Goal: Information Seeking & Learning: Learn about a topic

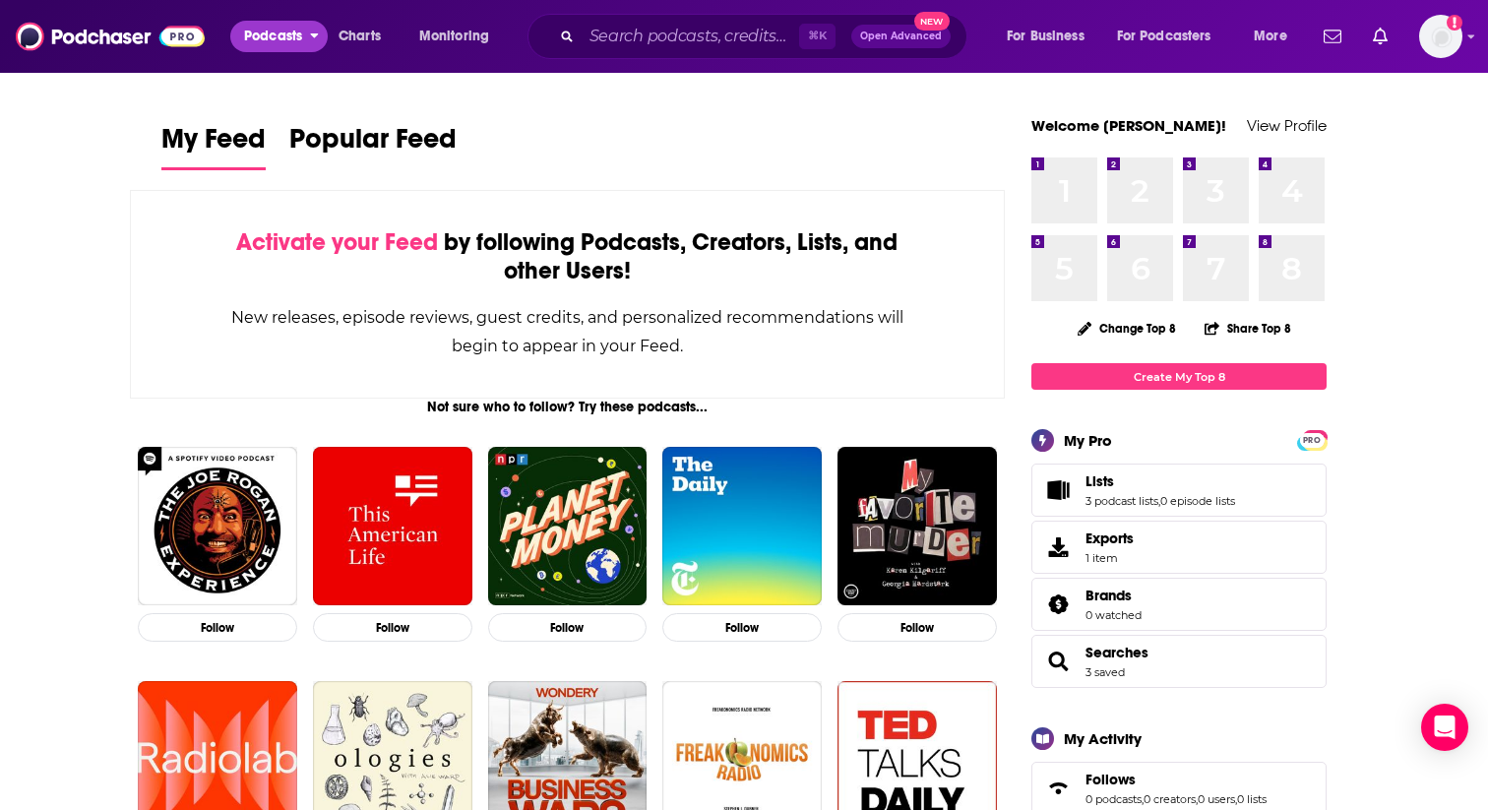
click at [259, 38] on span "Podcasts" at bounding box center [273, 37] width 58 height 28
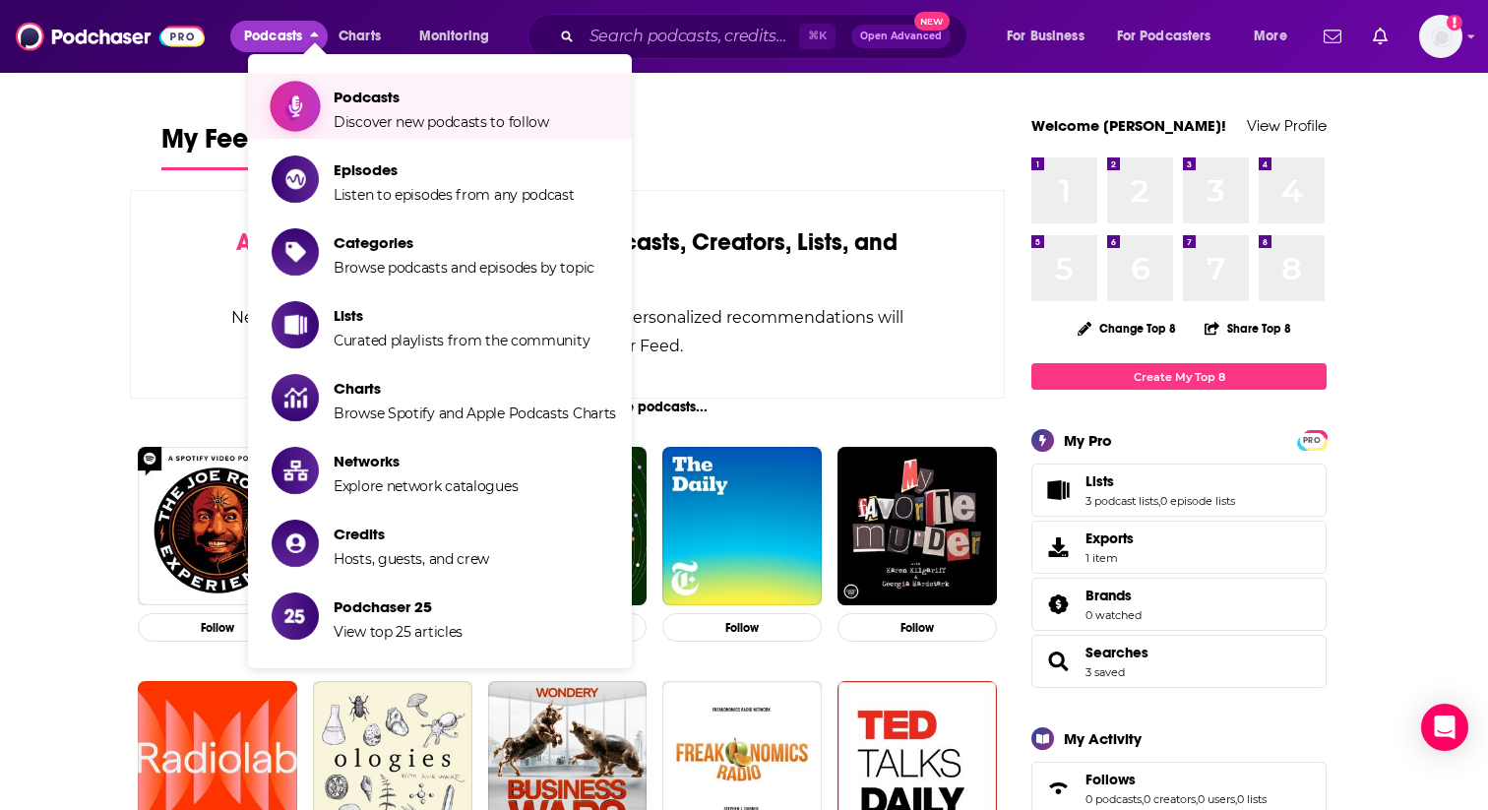
click at [377, 110] on span "Podcasts Discover new podcasts to follow" at bounding box center [441, 106] width 215 height 49
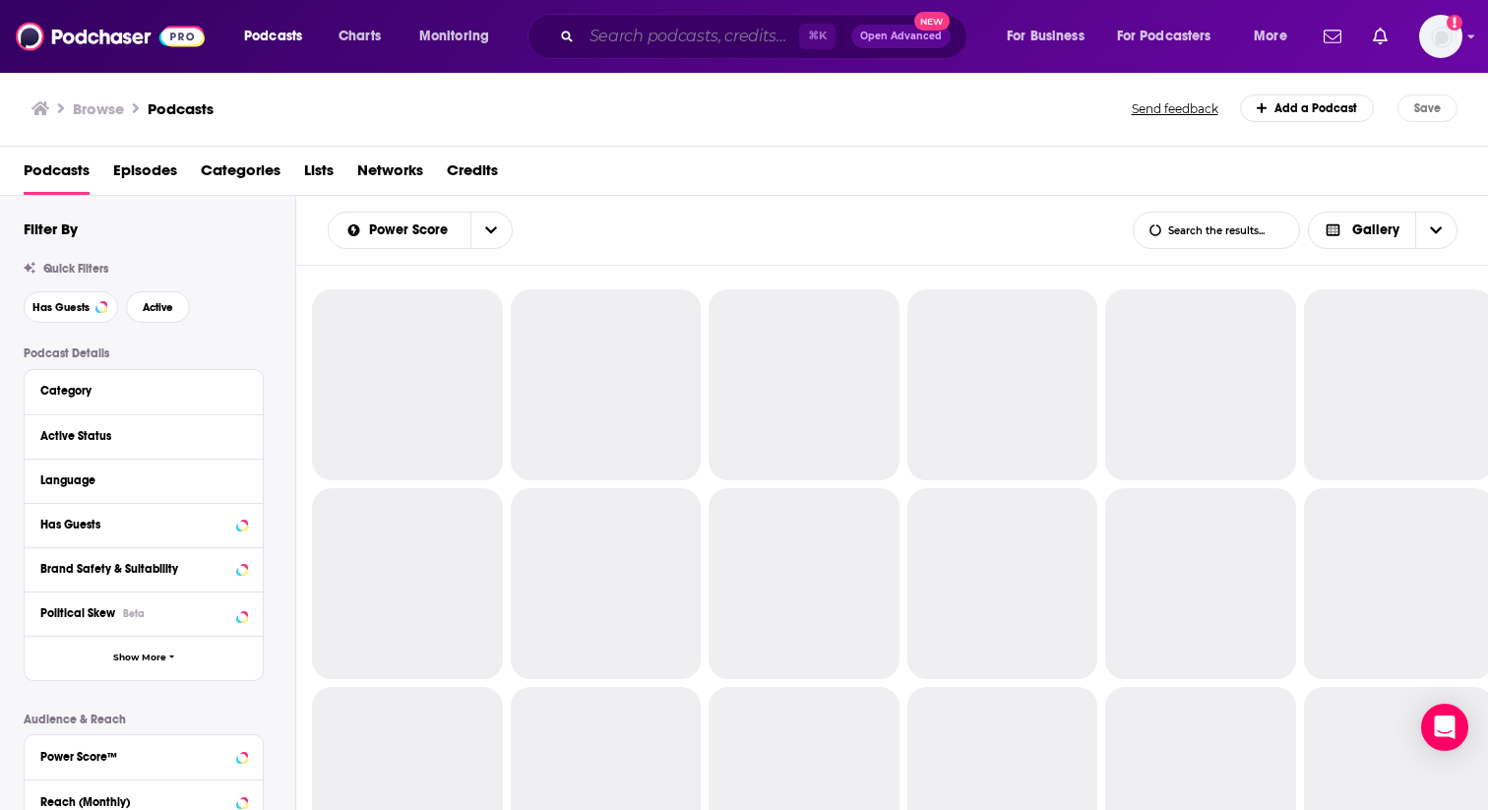
click at [668, 40] on input "Search podcasts, credits, & more..." at bounding box center [690, 36] width 217 height 31
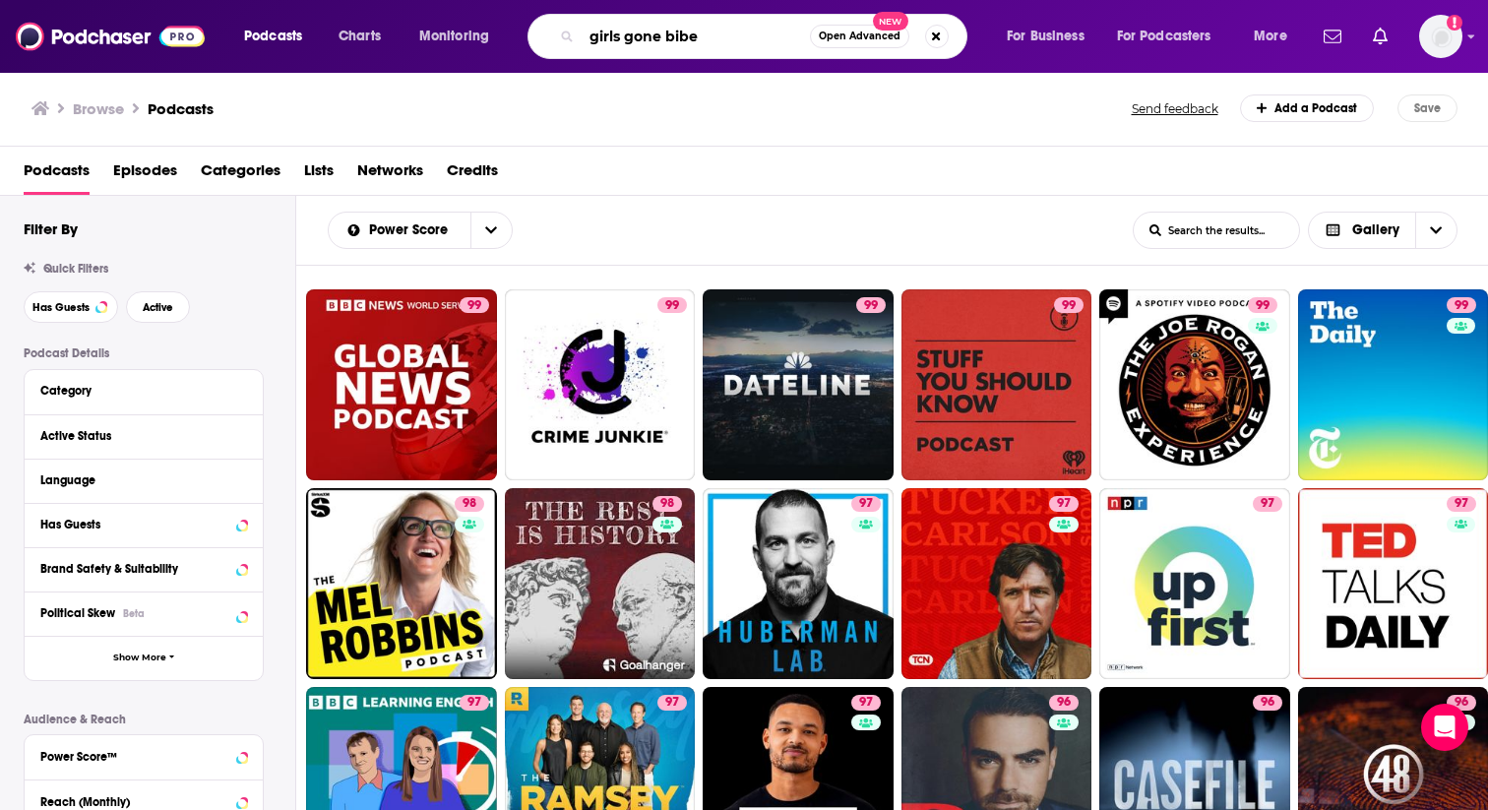
type input "girls gone [DEMOGRAPHIC_DATA]"
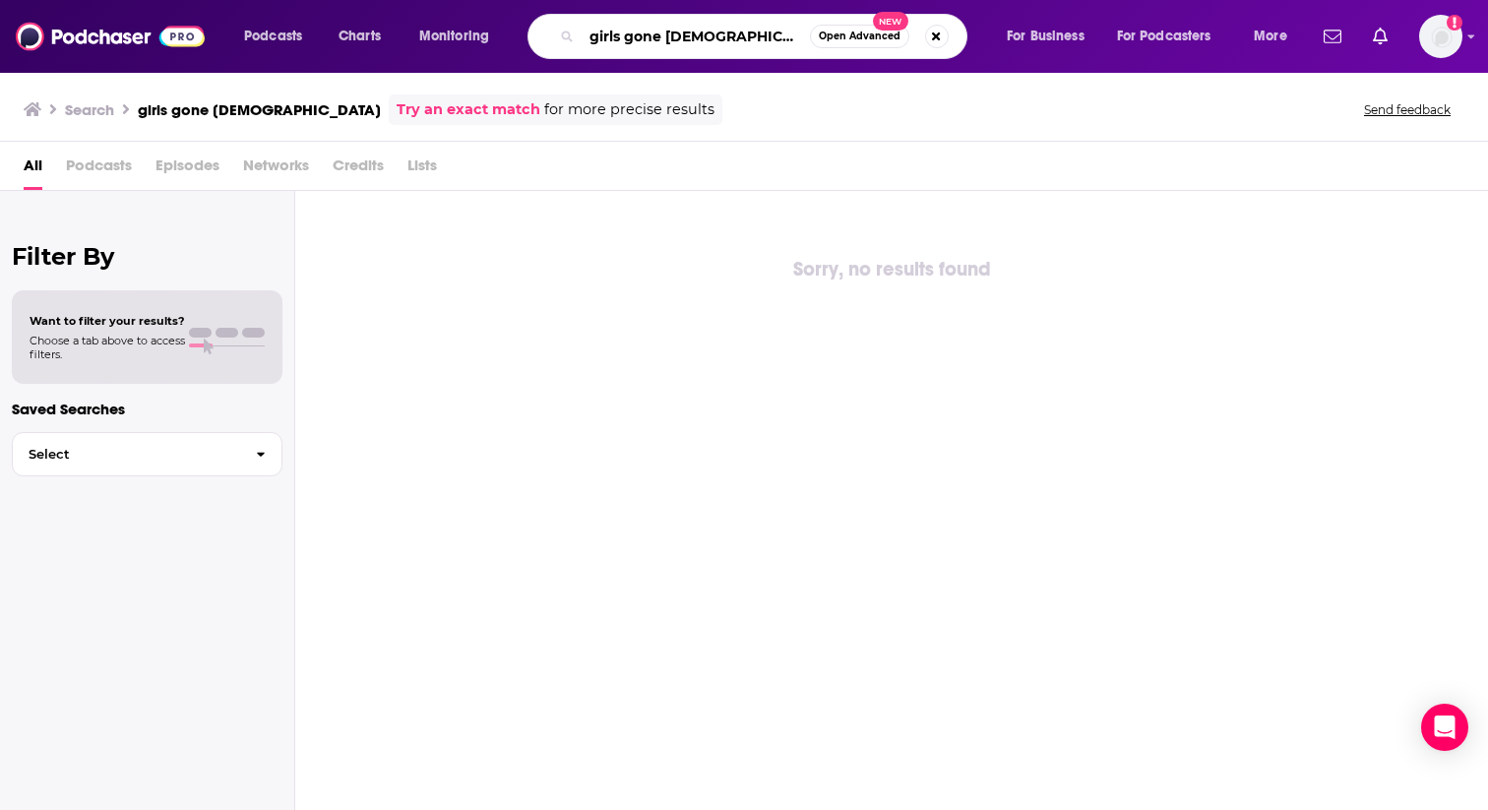
click at [712, 44] on input "girls gone [DEMOGRAPHIC_DATA]" at bounding box center [696, 36] width 228 height 31
type input "girls gone [DEMOGRAPHIC_DATA]"
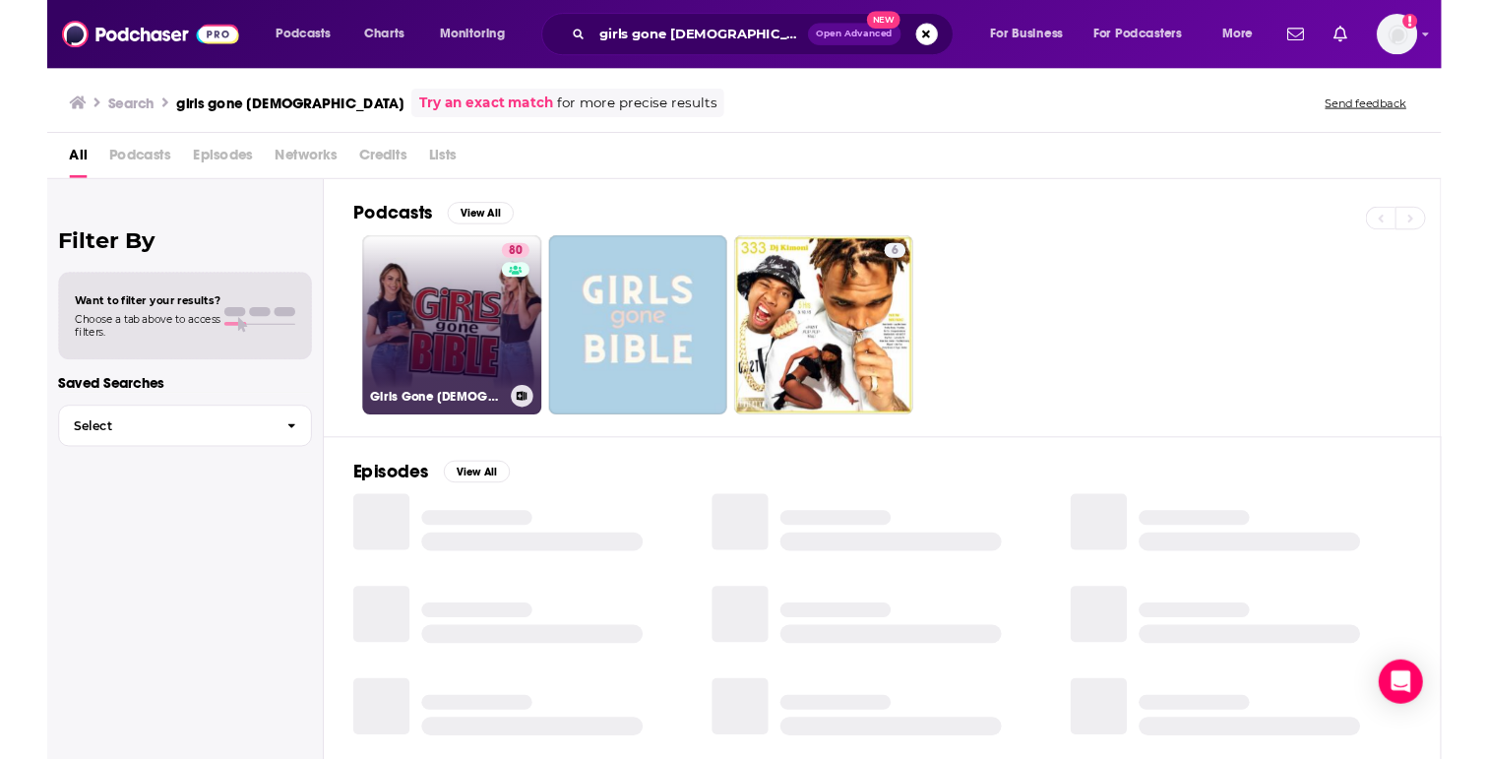
scroll to position [98, 0]
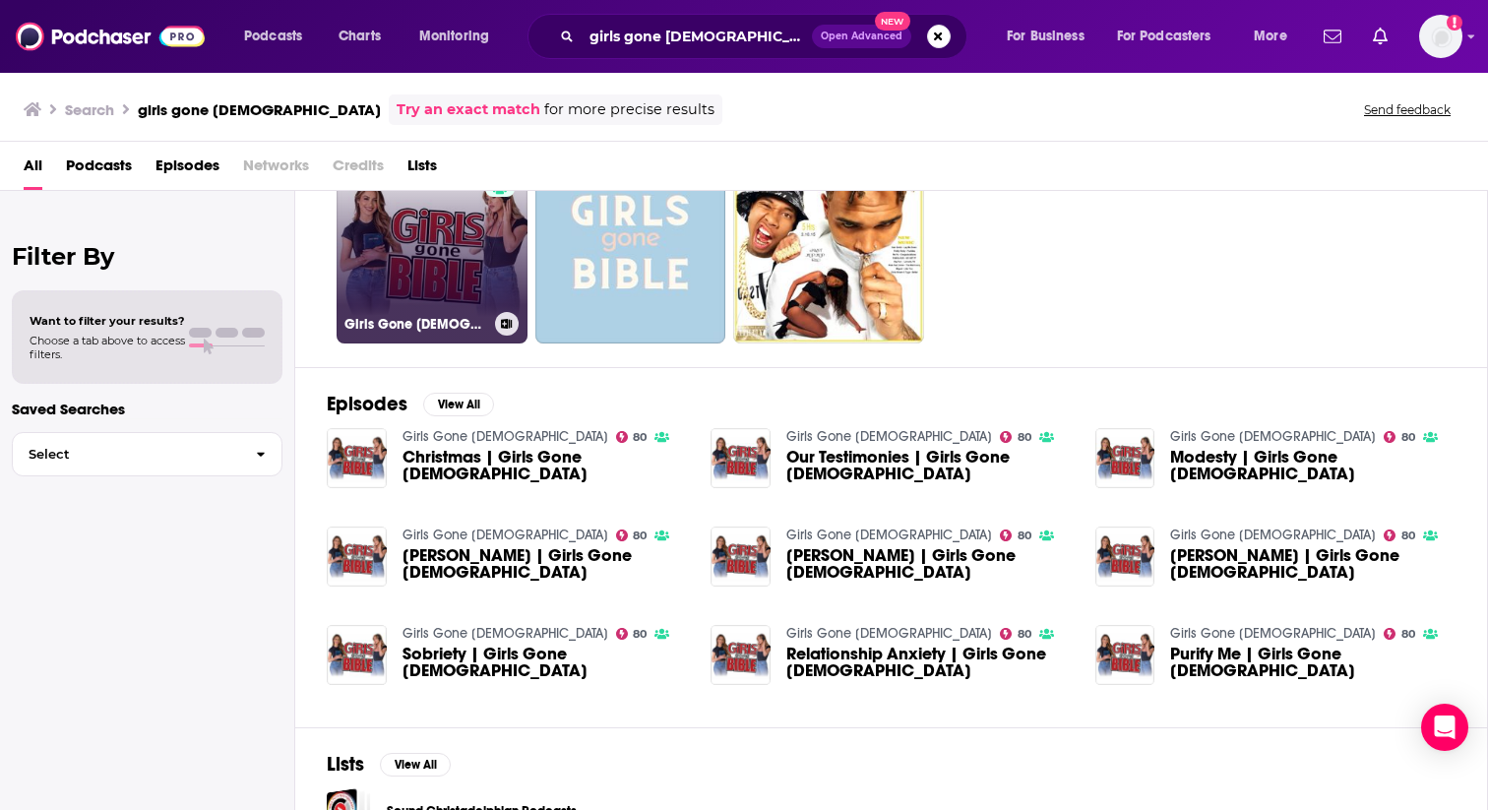
click at [411, 263] on link "80 Girls Gone [DEMOGRAPHIC_DATA]" at bounding box center [432, 248] width 191 height 191
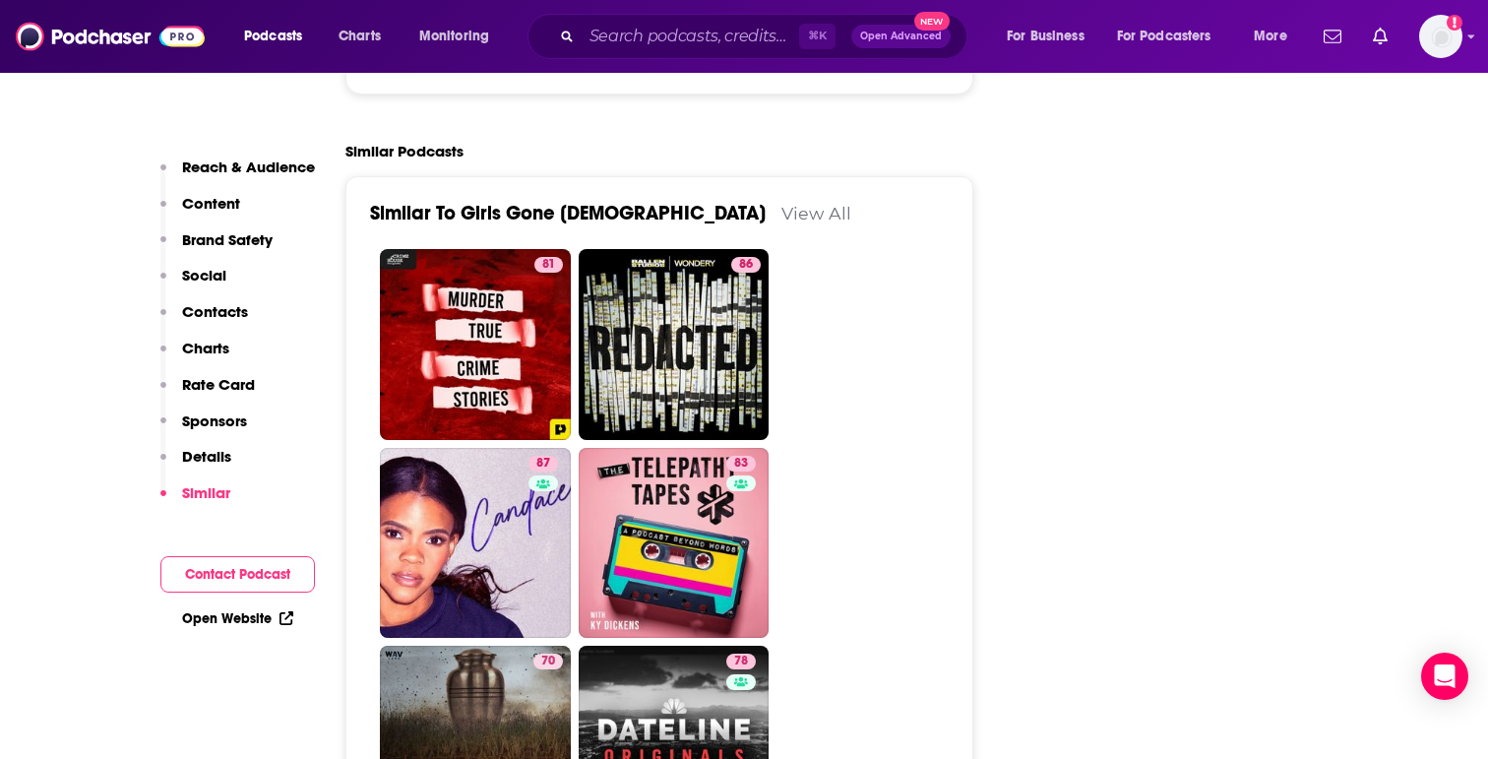
scroll to position [4628, 0]
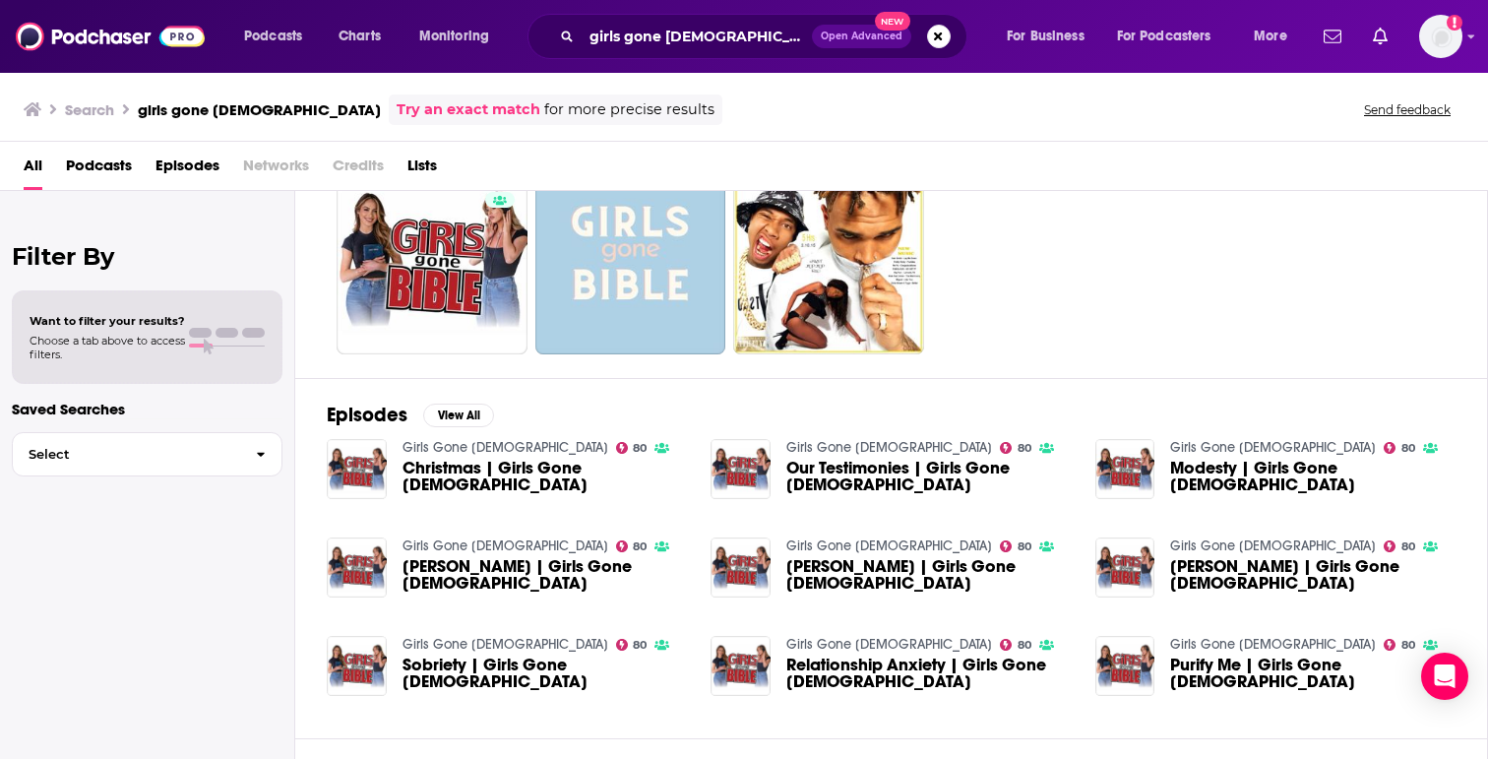
scroll to position [103, 0]
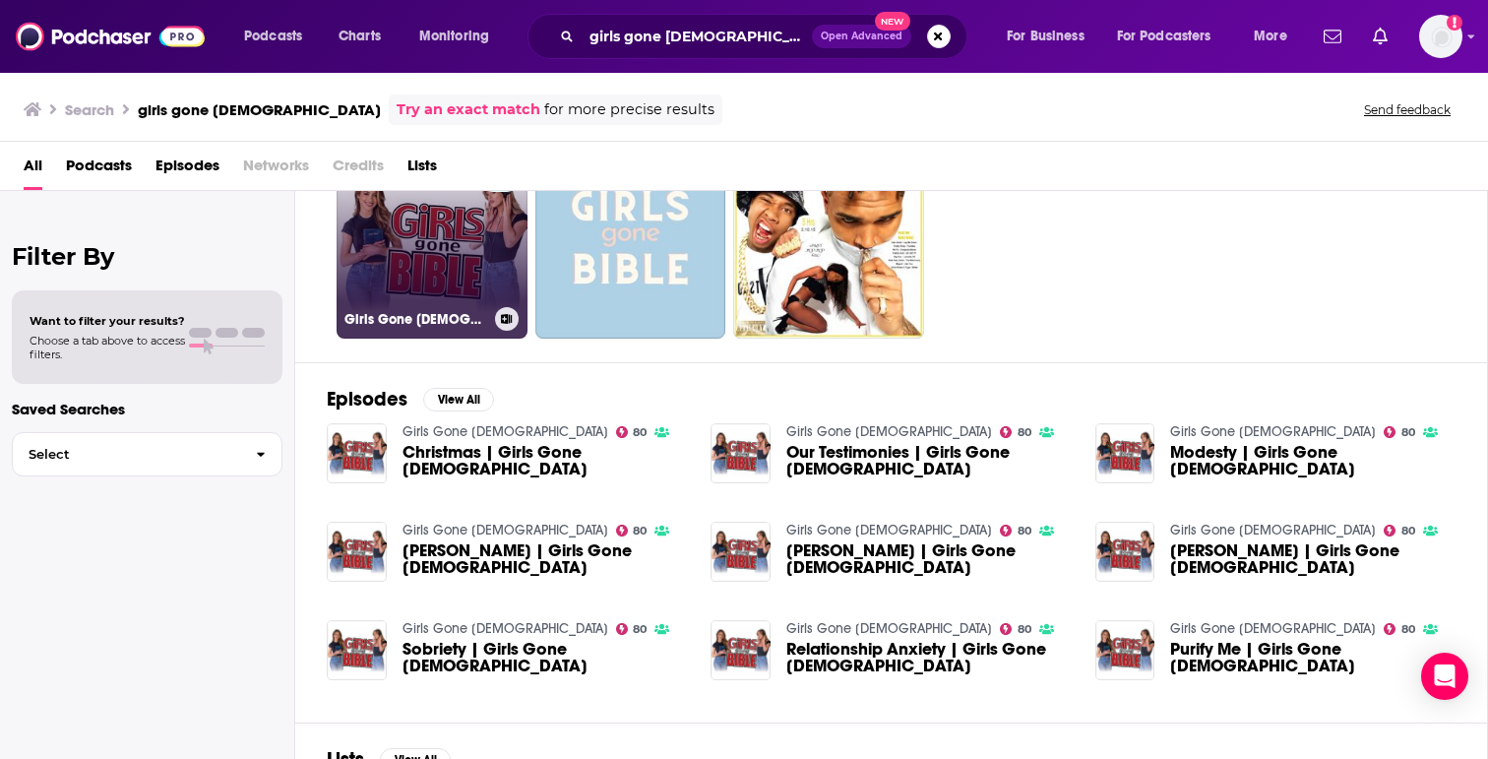
click at [418, 257] on link "80 Girls Gone [DEMOGRAPHIC_DATA]" at bounding box center [432, 243] width 191 height 191
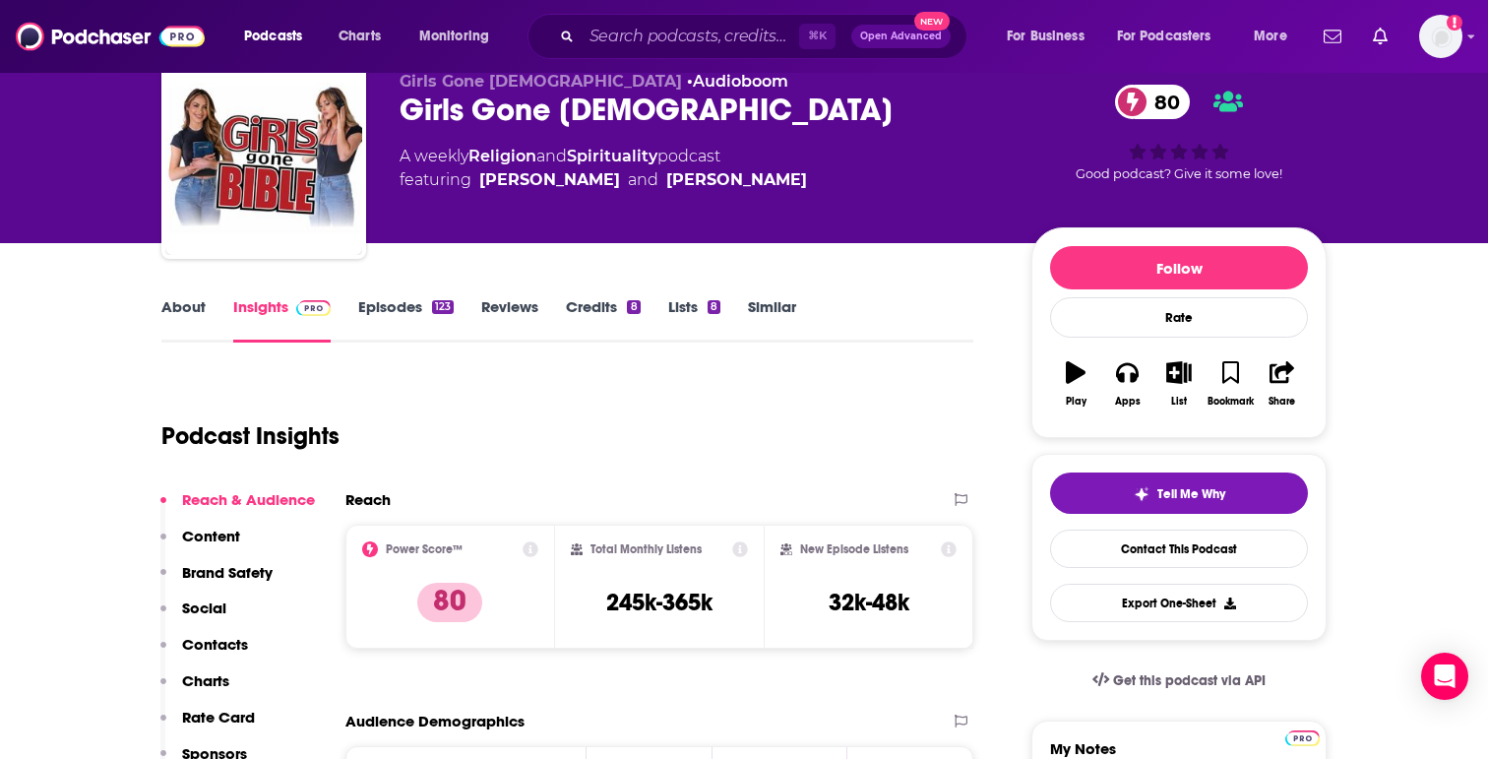
scroll to position [80, 0]
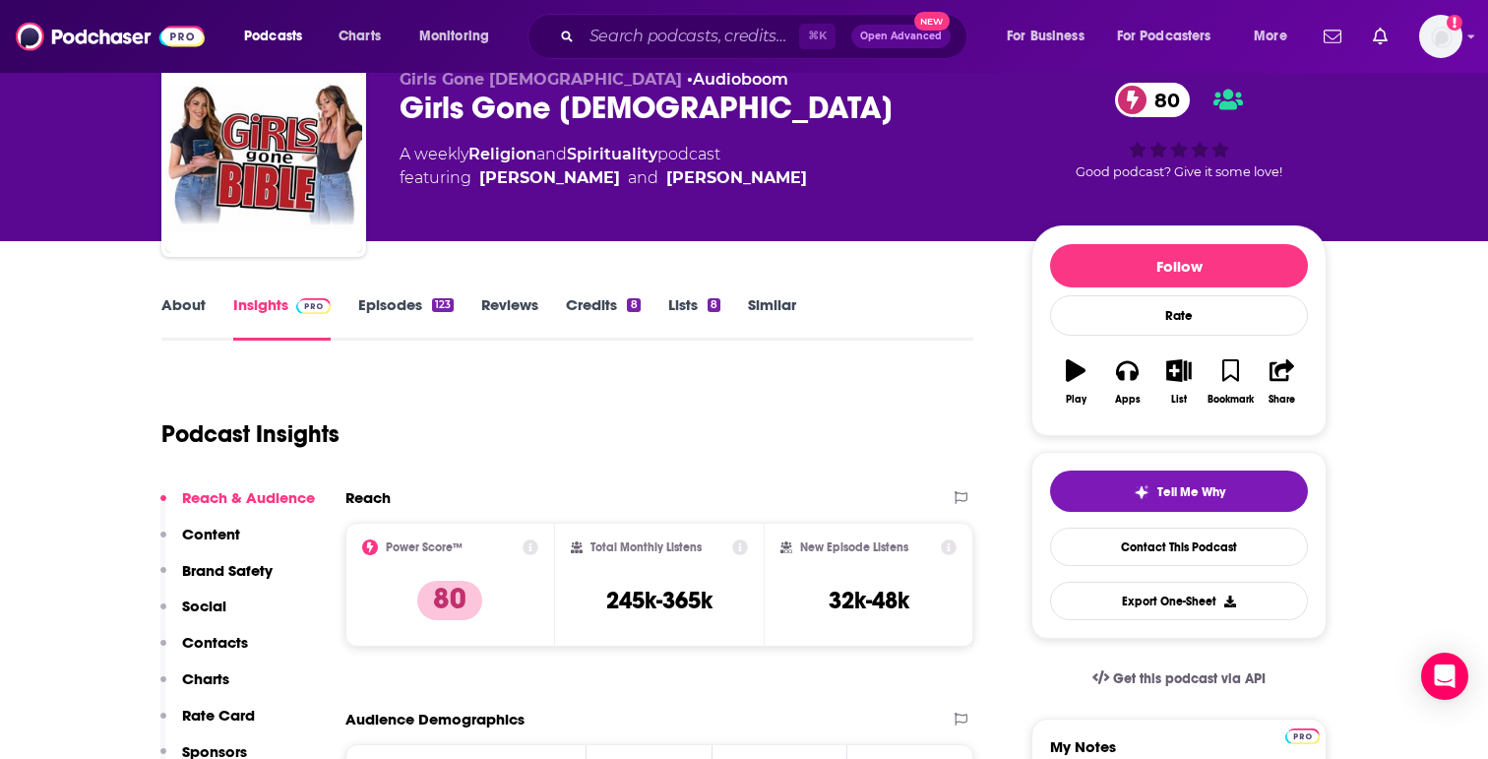
click at [777, 304] on link "Similar" at bounding box center [772, 317] width 48 height 45
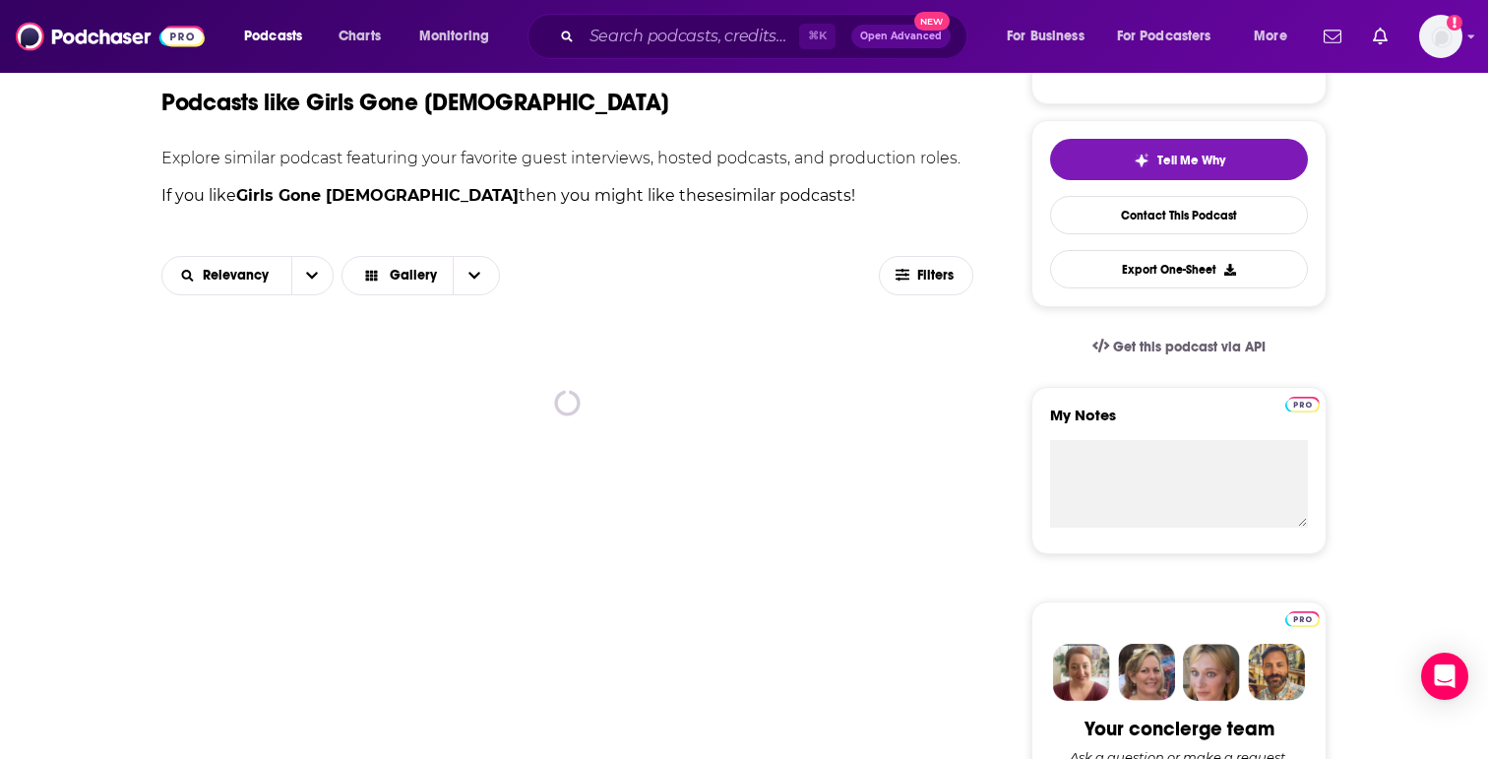
scroll to position [412, 0]
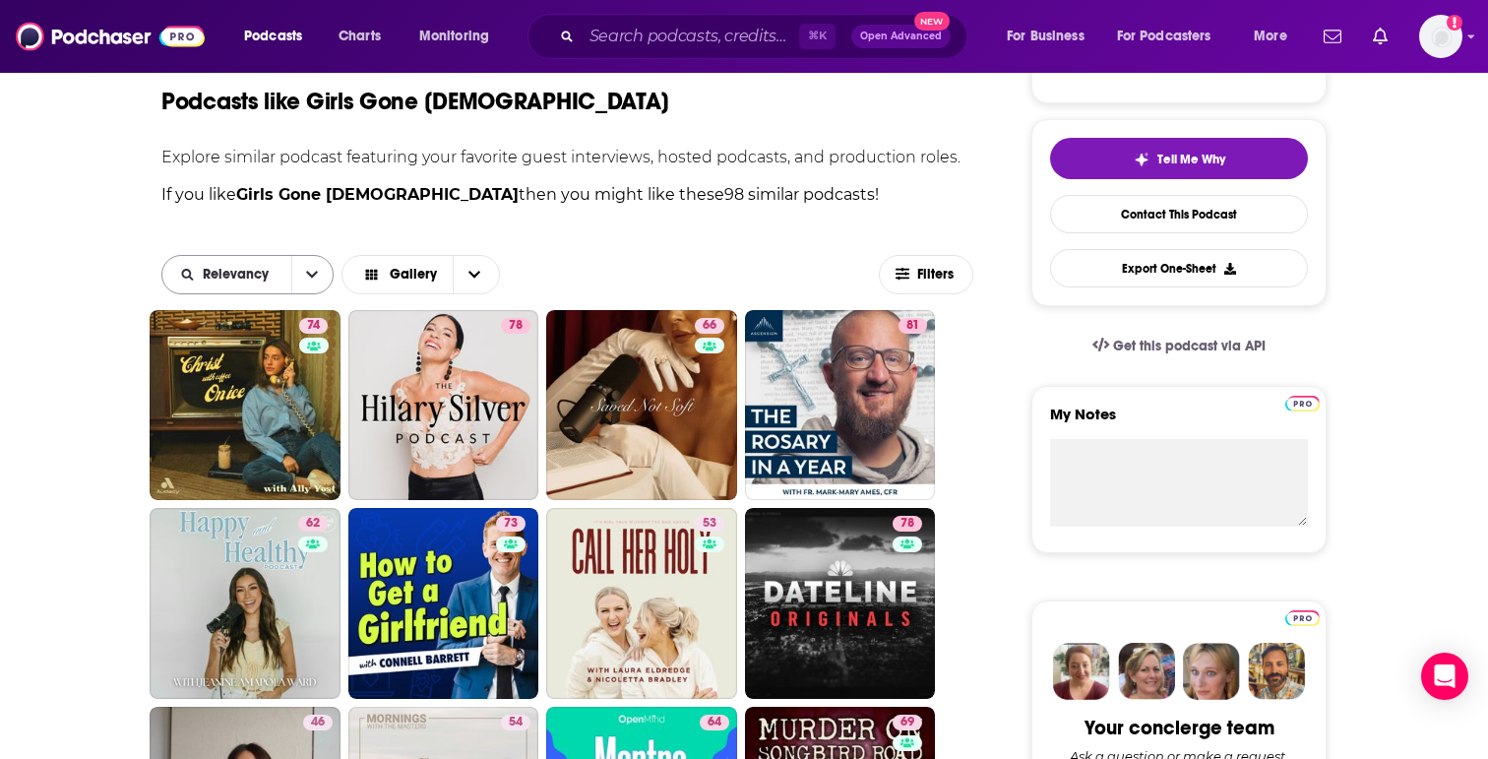
click at [309, 275] on icon "open menu" at bounding box center [312, 274] width 12 height 7
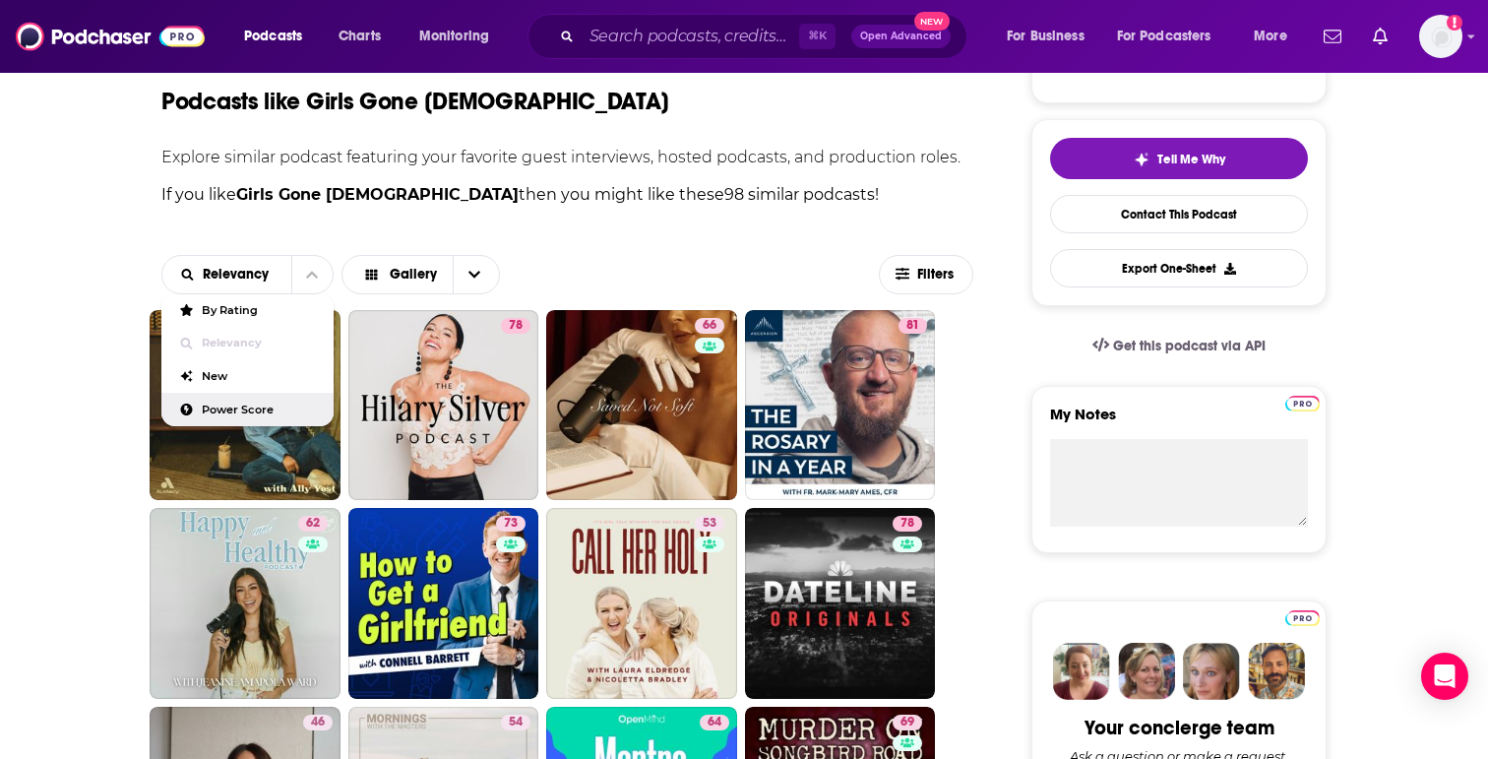
click at [253, 409] on span "Power Score" at bounding box center [260, 409] width 116 height 11
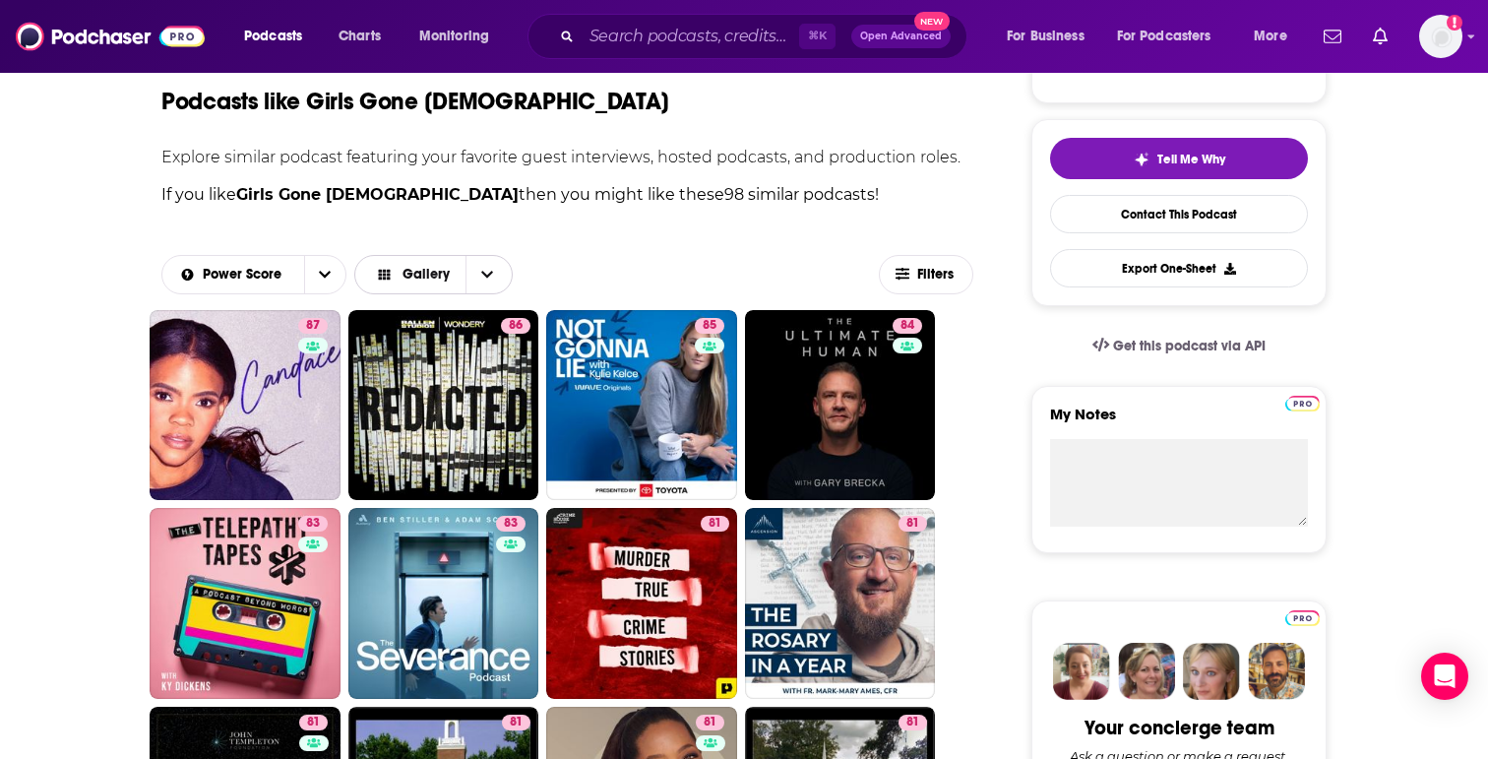
click at [495, 272] on span "Choose View" at bounding box center [485, 274] width 41 height 37
click at [941, 279] on span "Filters" at bounding box center [936, 275] width 39 height 14
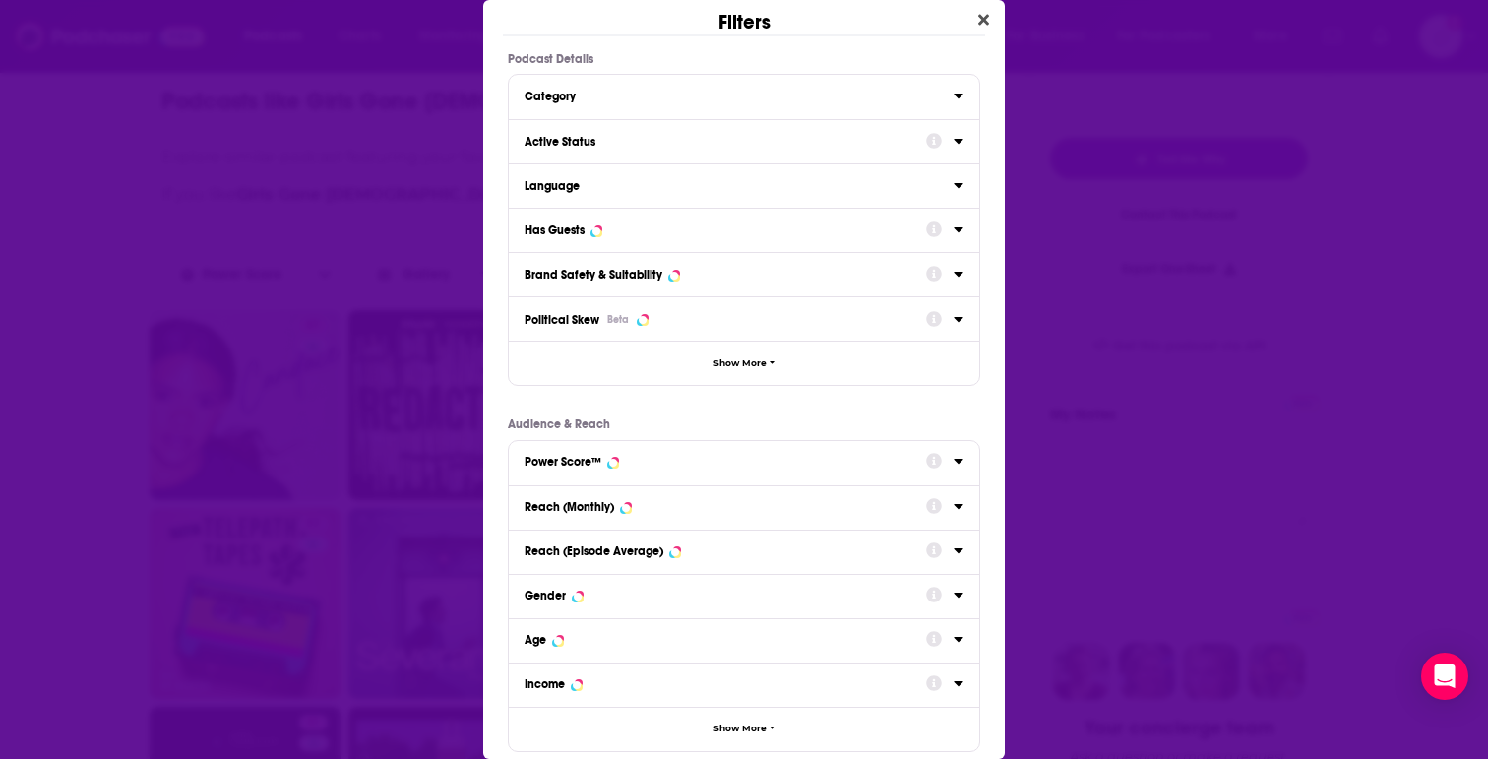
click at [961, 88] on icon "Dialog" at bounding box center [958, 96] width 10 height 16
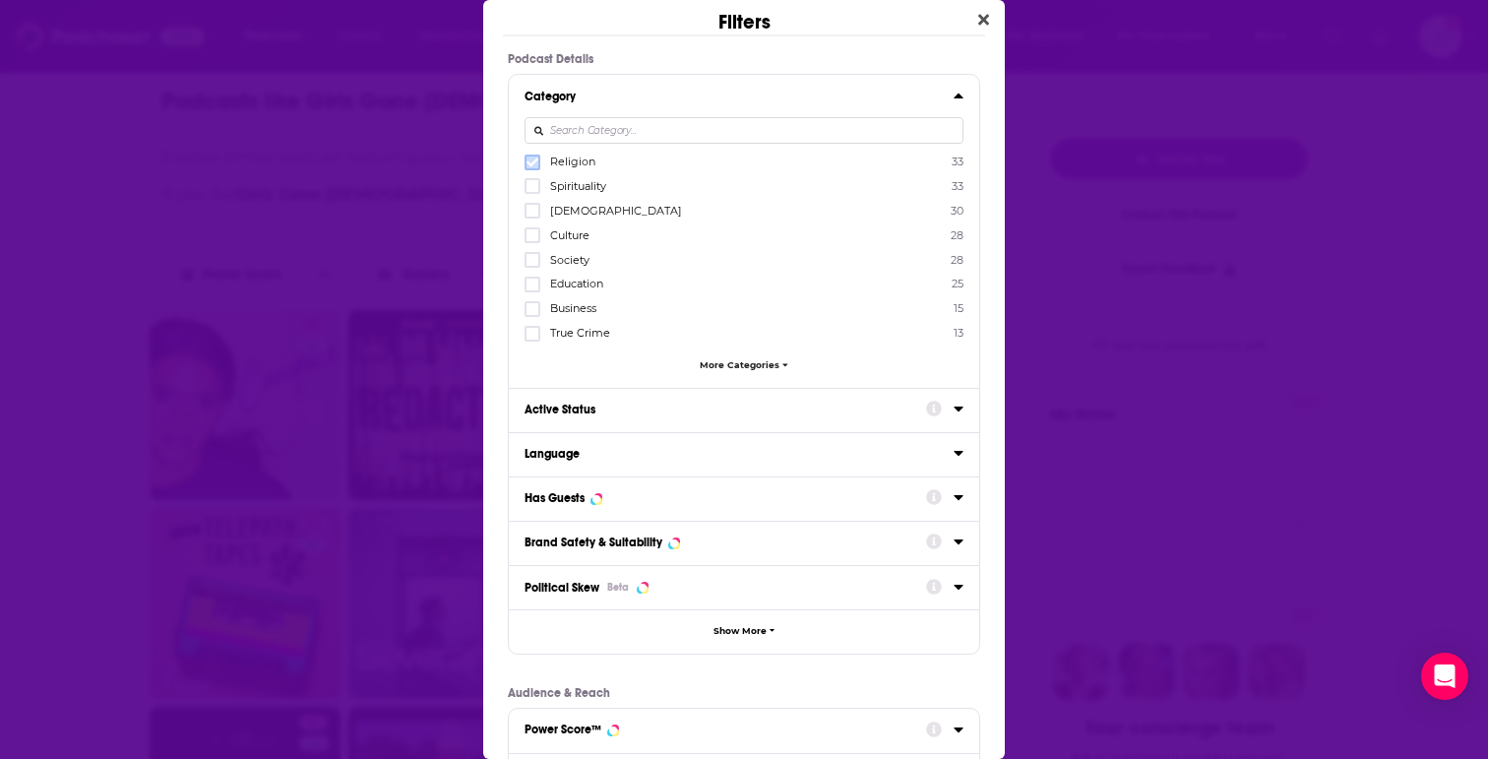
click at [532, 158] on icon "Dialog" at bounding box center [532, 162] width 12 height 12
click at [530, 189] on icon "Dialog" at bounding box center [532, 186] width 12 height 9
click at [530, 209] on icon "Dialog" at bounding box center [532, 211] width 12 height 12
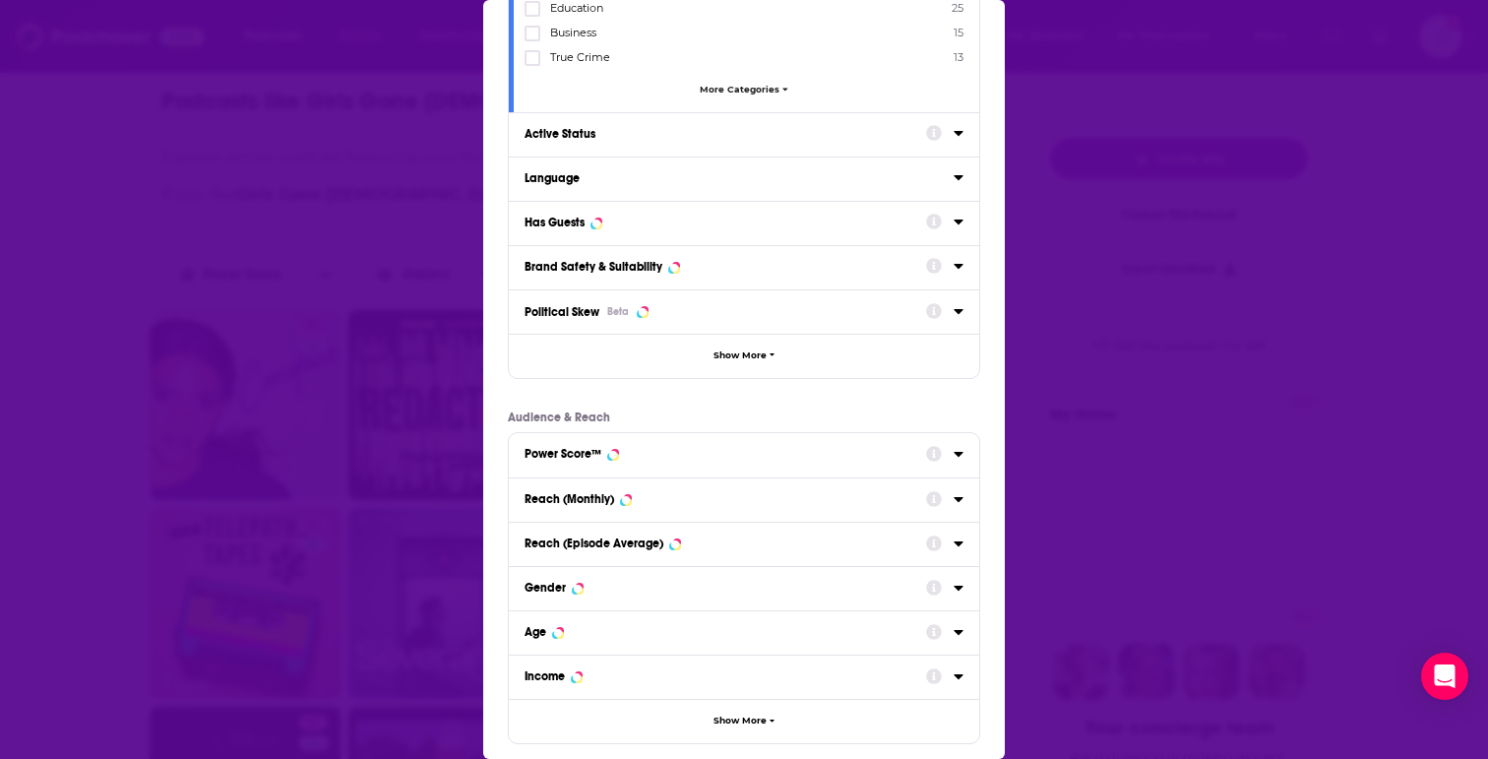
scroll to position [372, 0]
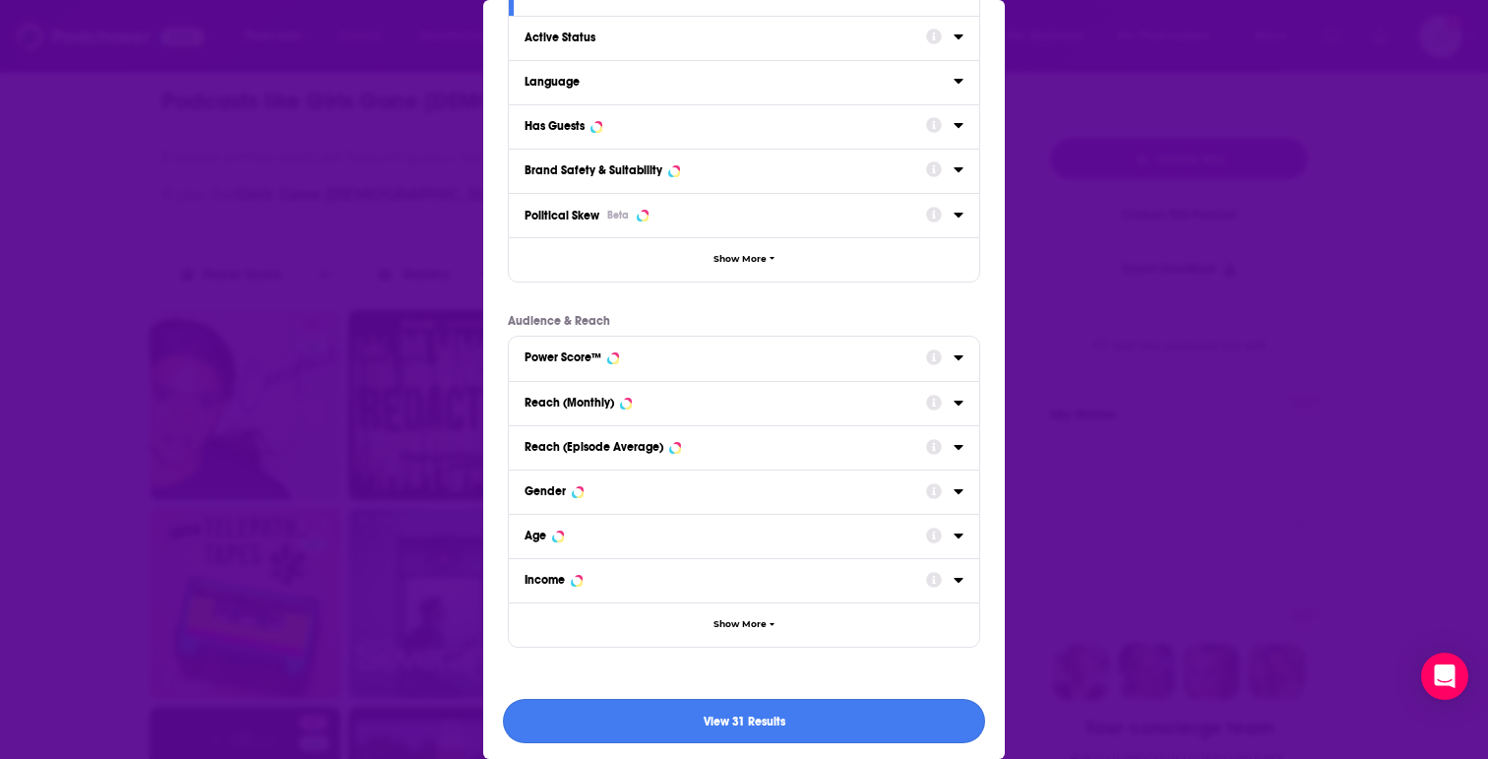
click at [719, 718] on button "View 31 Results" at bounding box center [744, 721] width 482 height 44
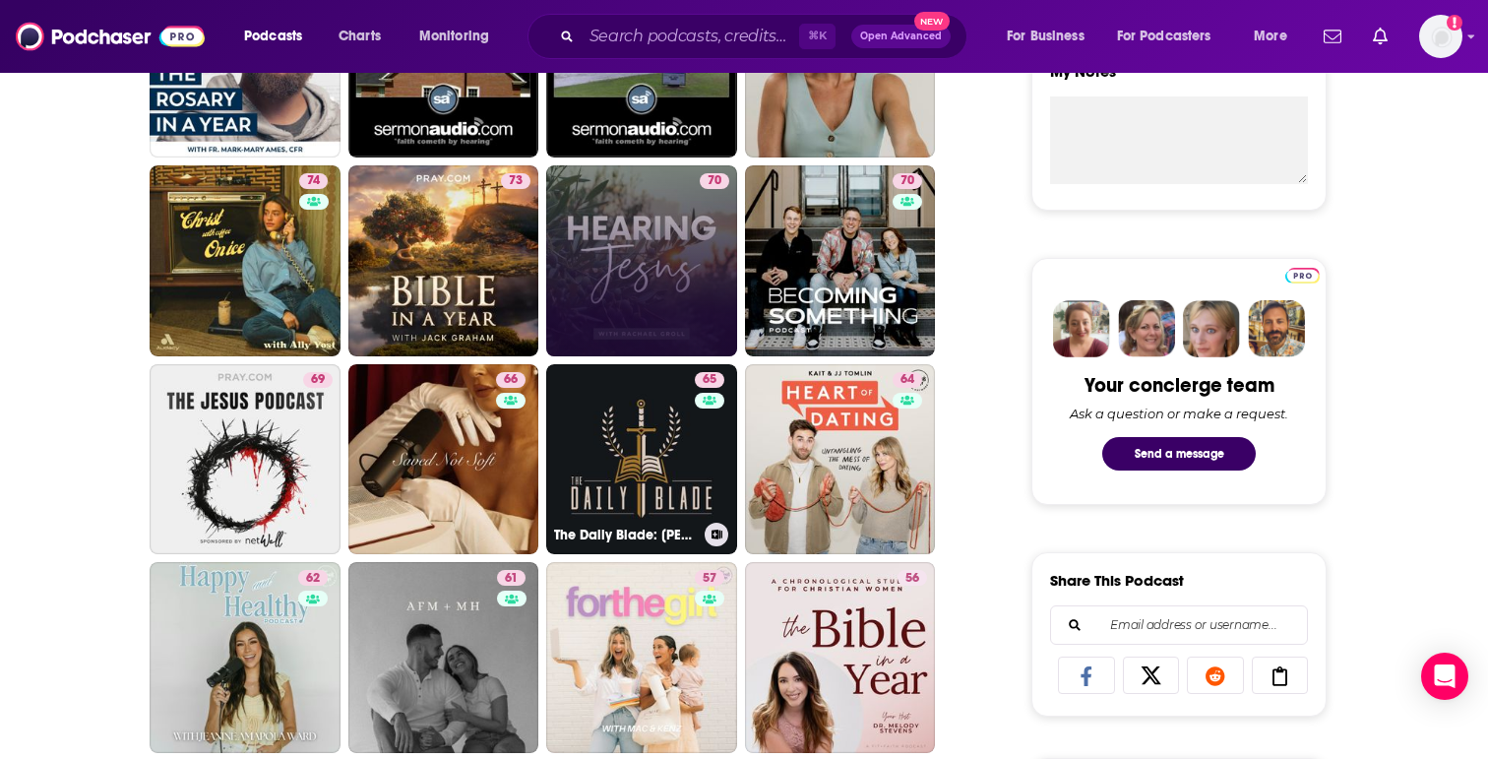
scroll to position [730, 0]
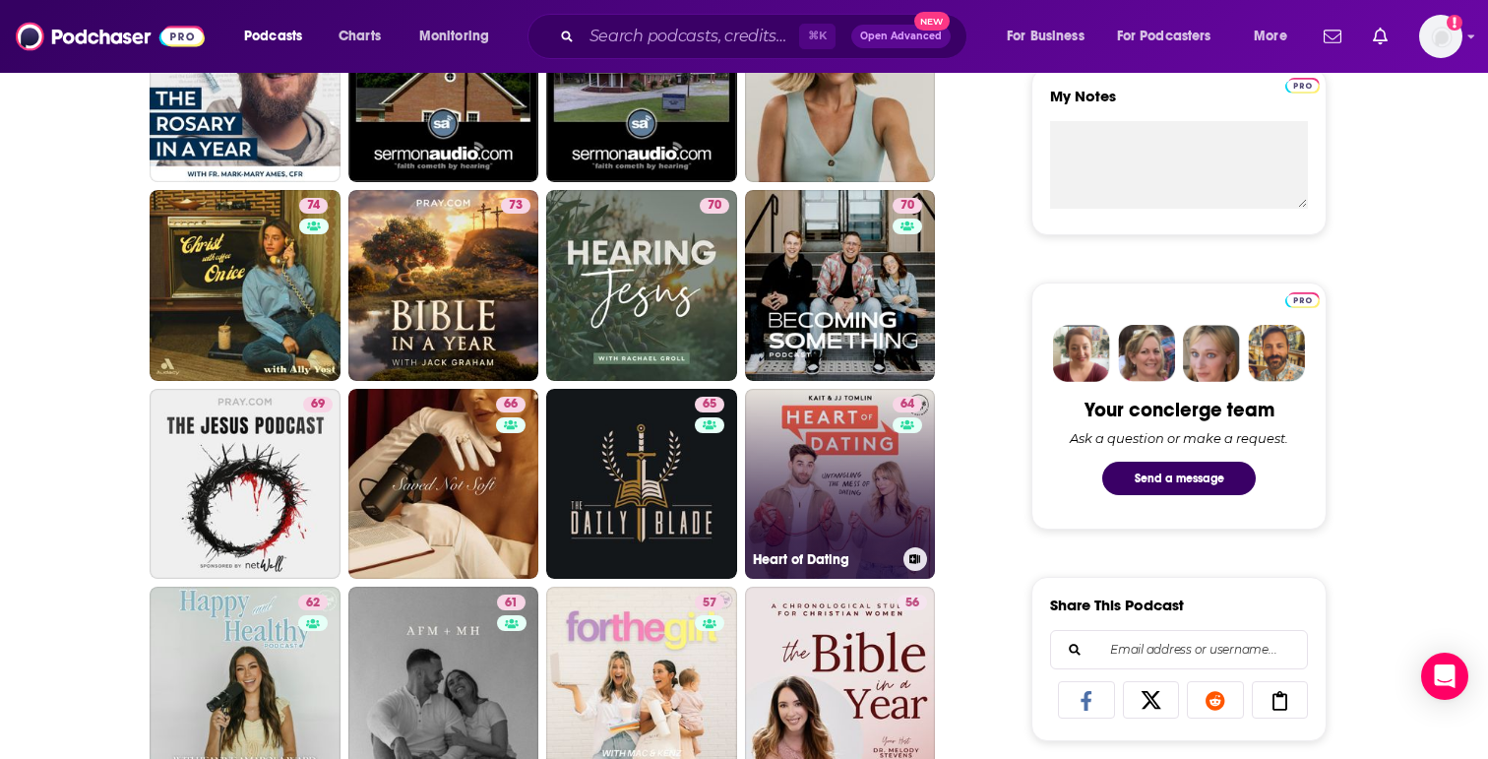
click at [836, 467] on link "64 Heart of Dating" at bounding box center [840, 484] width 191 height 191
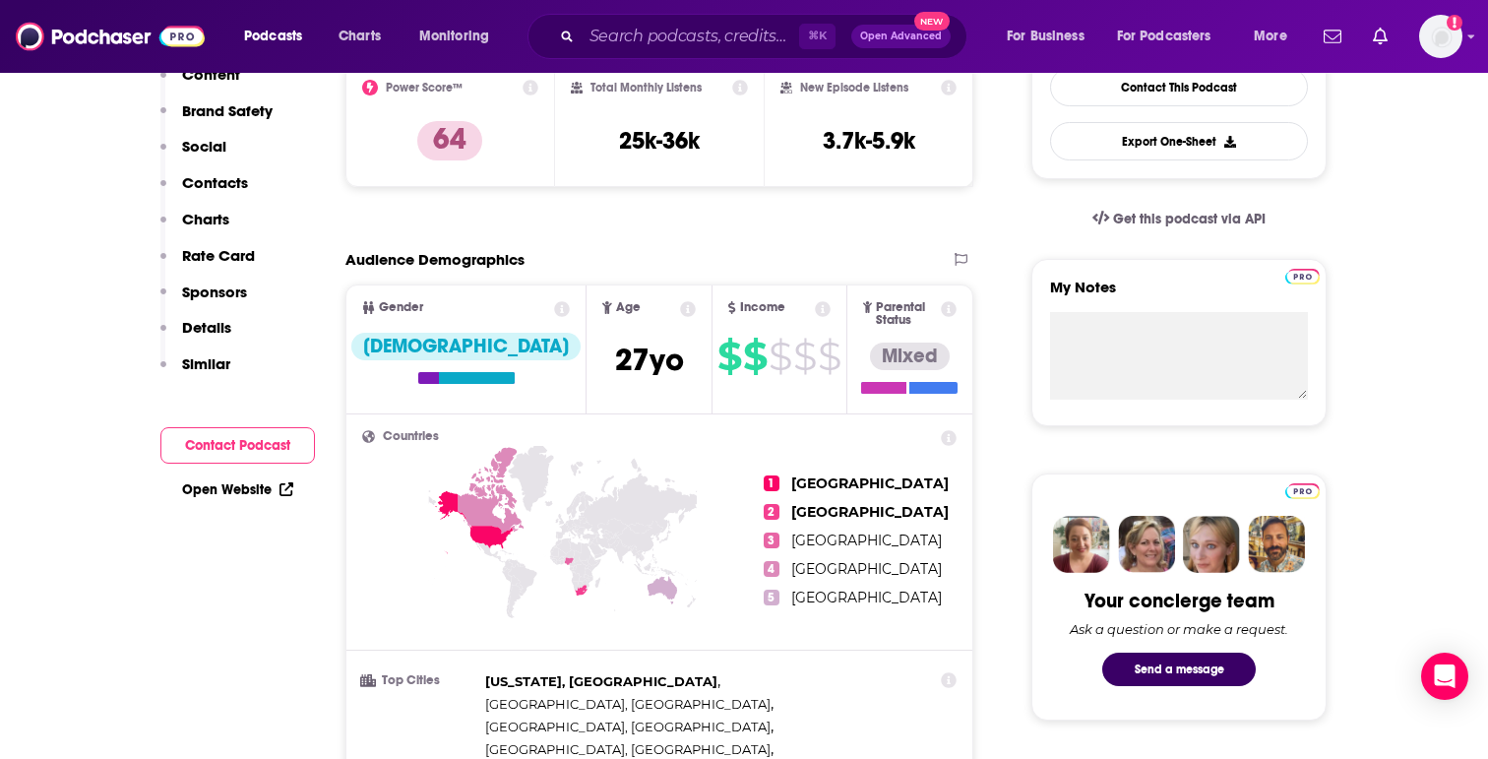
scroll to position [49, 0]
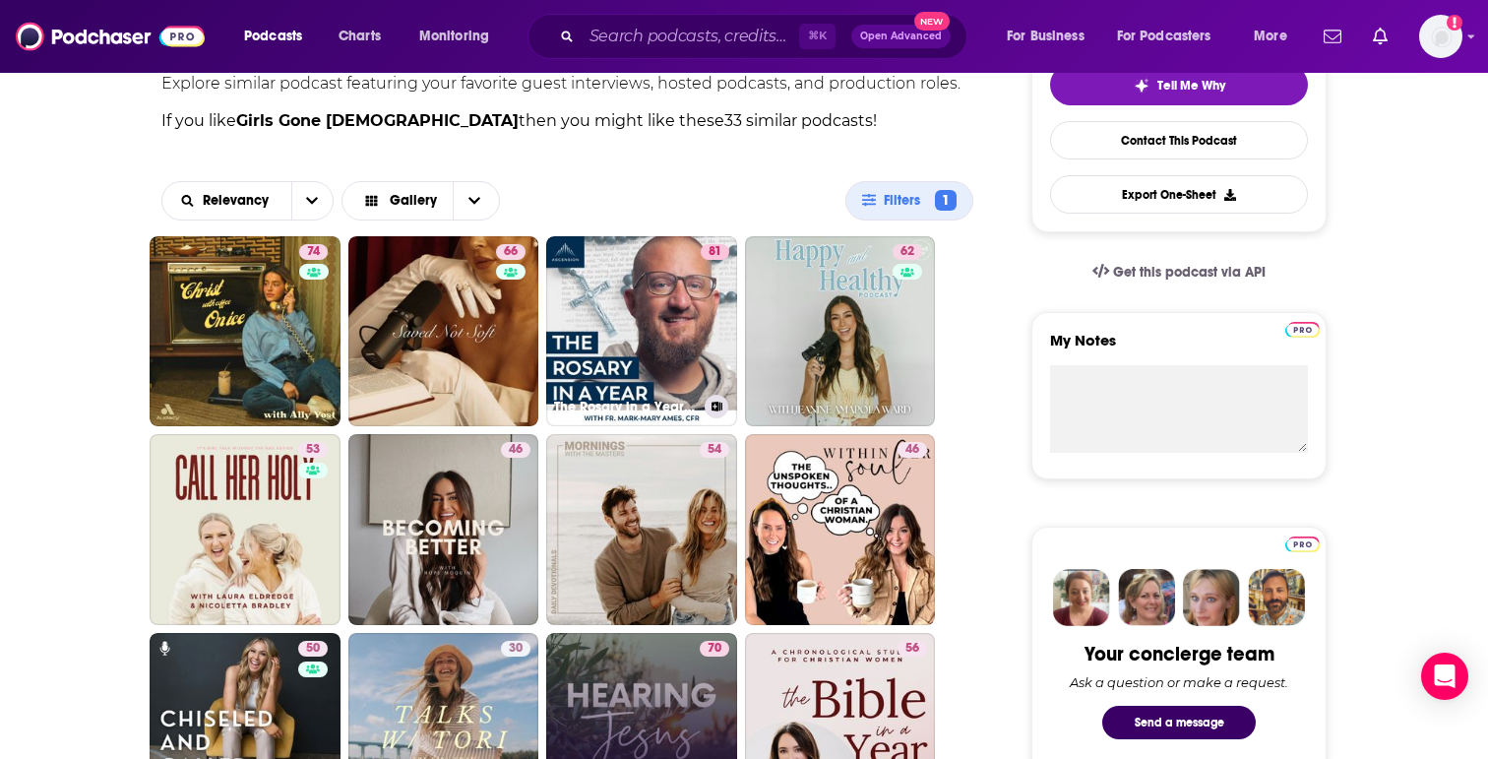
scroll to position [465, 0]
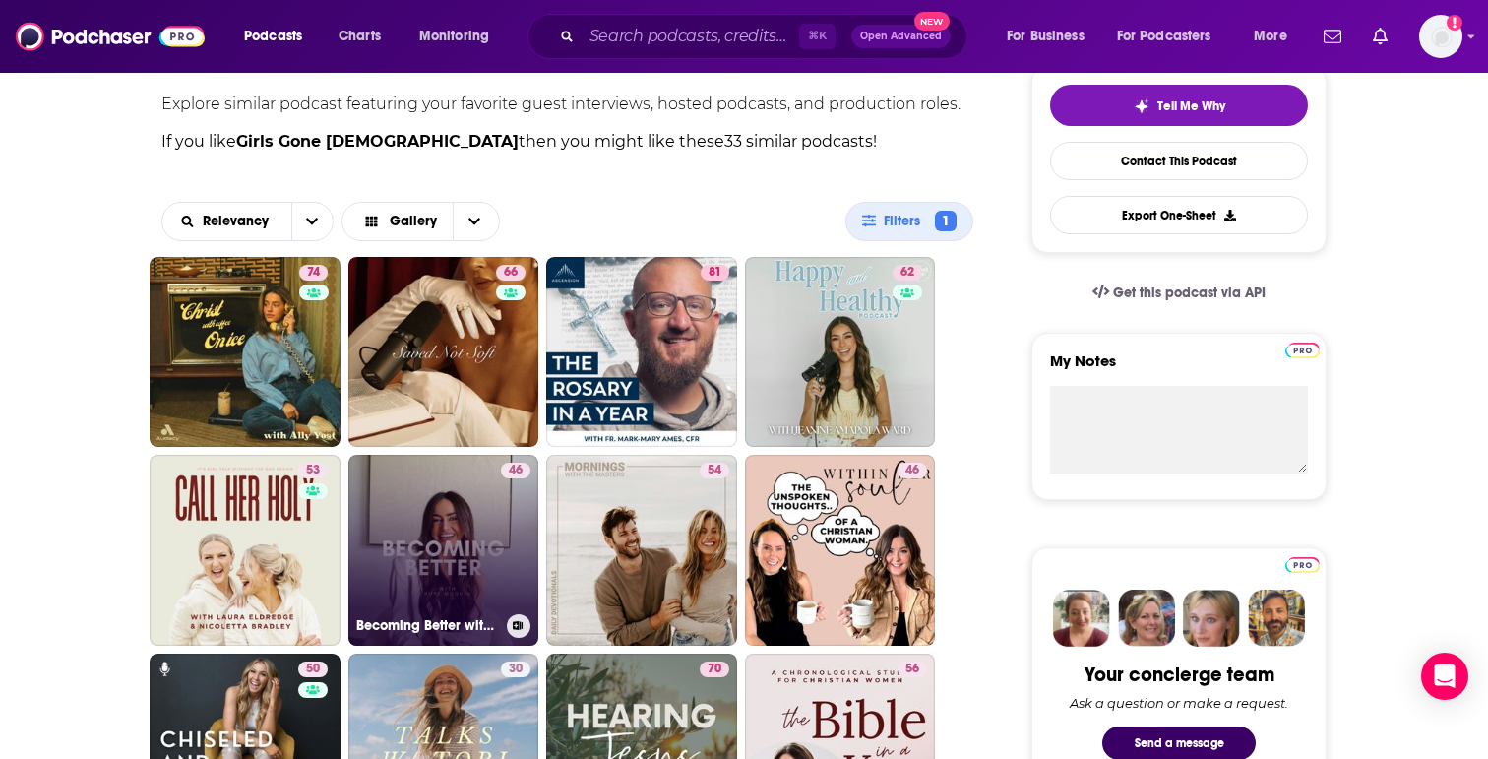
click at [458, 535] on link "46 Becoming Better with [PERSON_NAME]" at bounding box center [443, 550] width 191 height 191
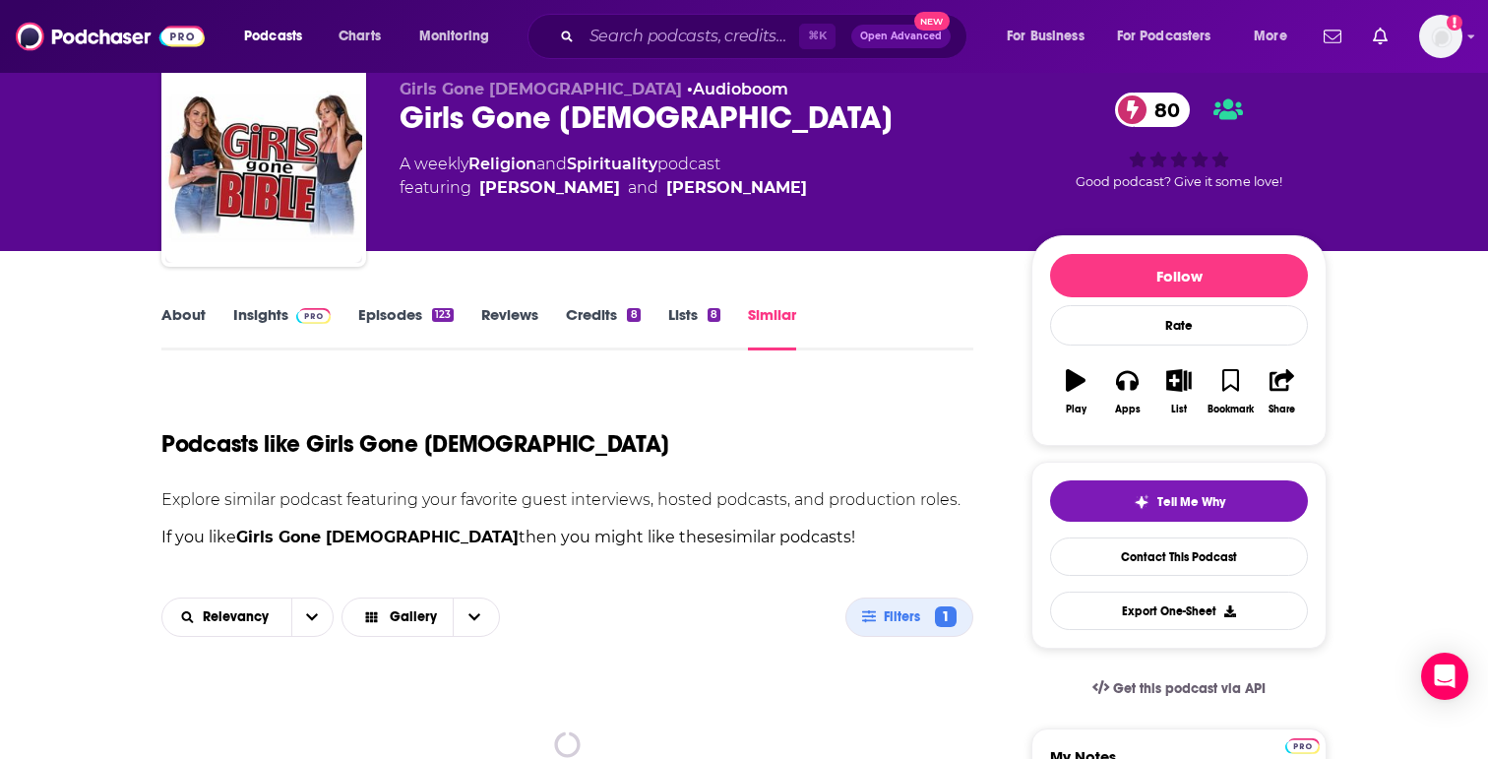
scroll to position [82, 0]
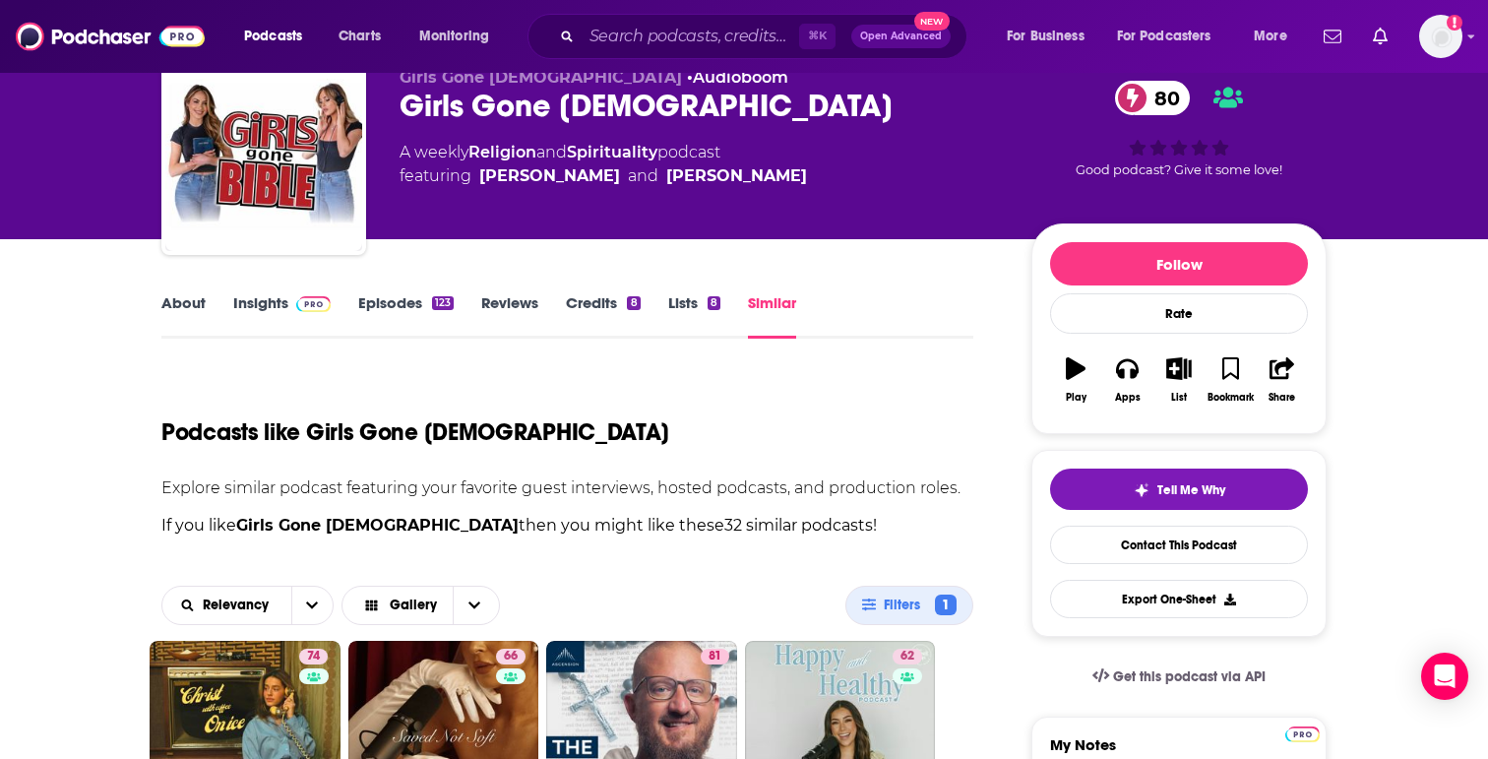
click at [769, 306] on link "Similar" at bounding box center [772, 315] width 48 height 45
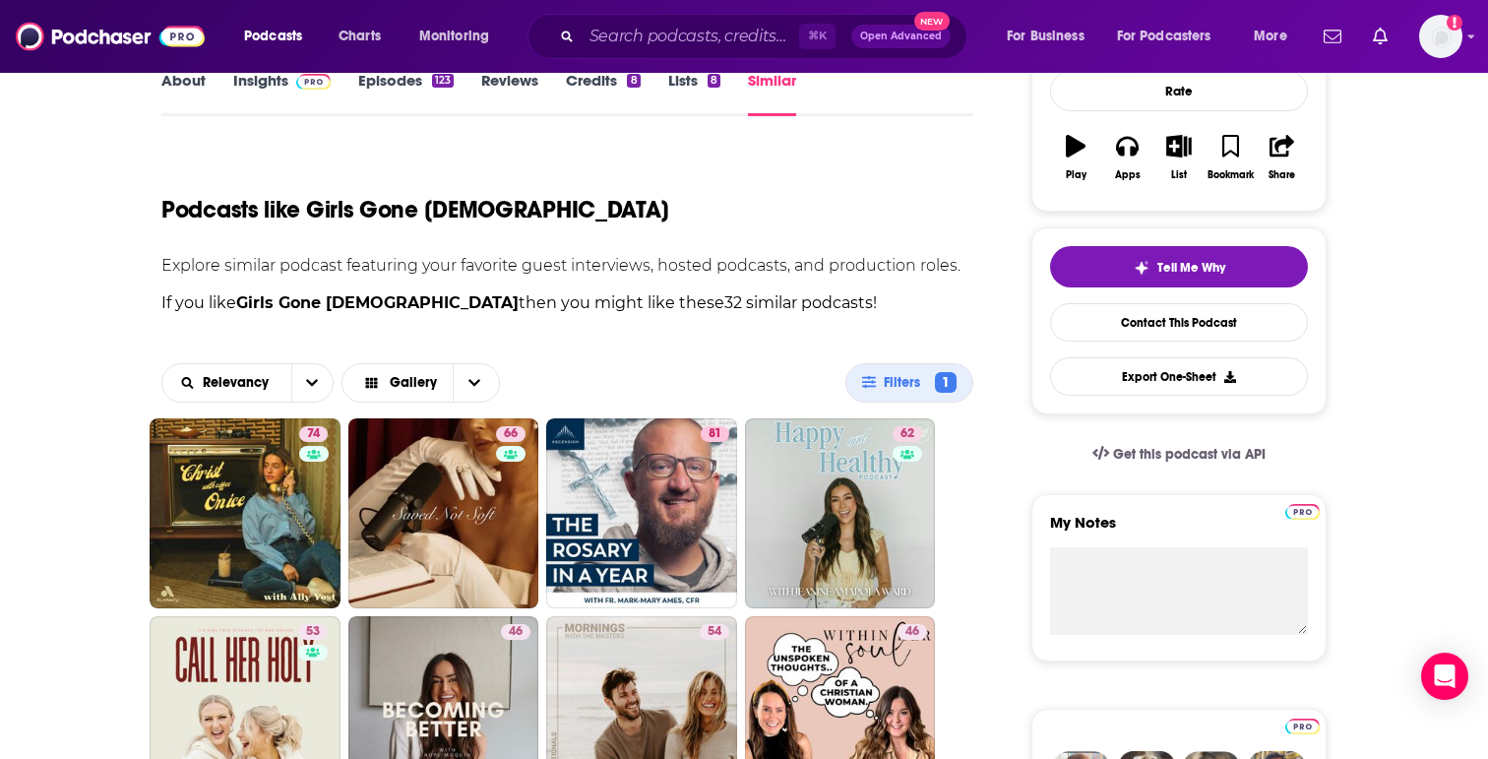
scroll to position [498, 0]
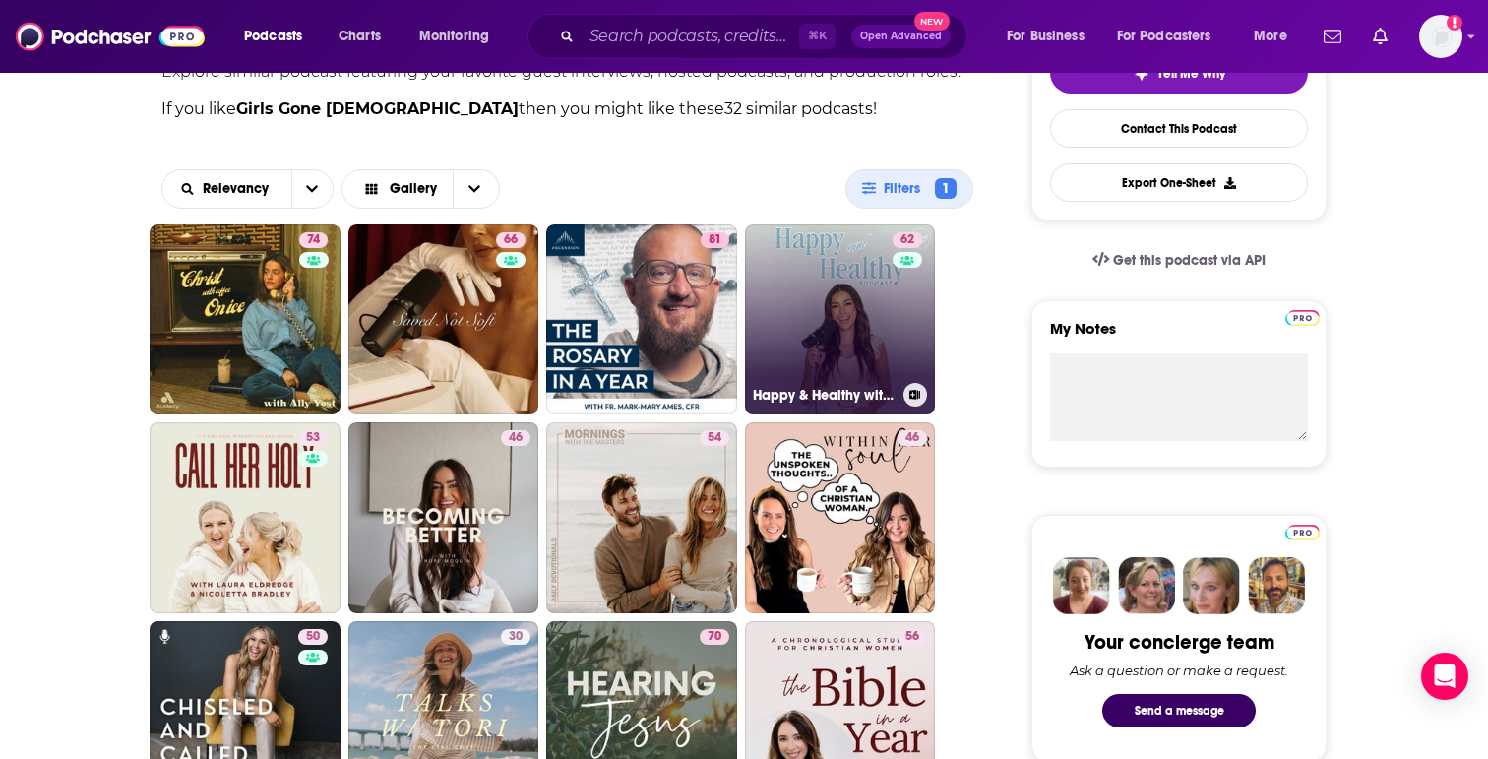
click at [844, 324] on link "62 Happy & Healthy with [PERSON_NAME]" at bounding box center [840, 319] width 191 height 191
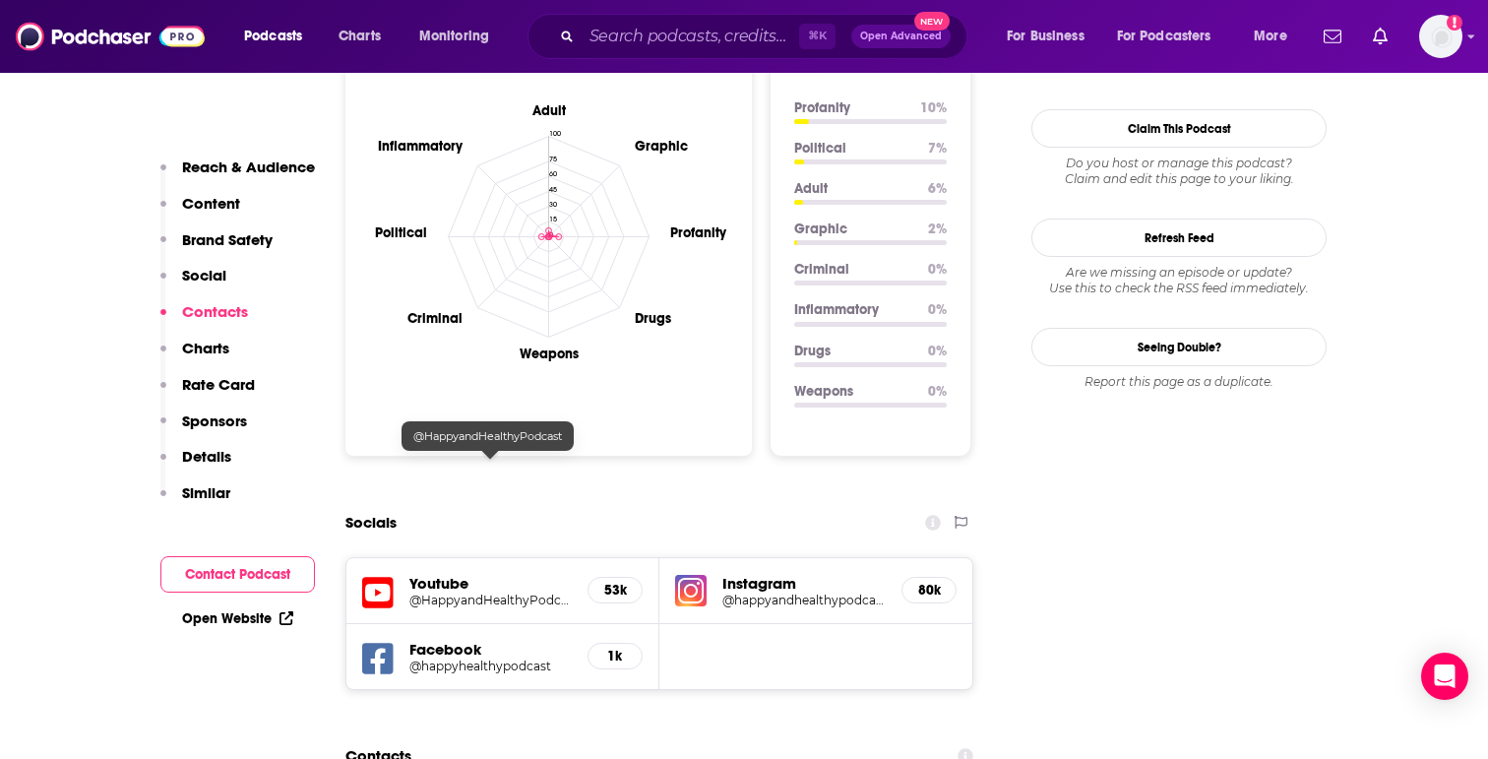
scroll to position [1698, 0]
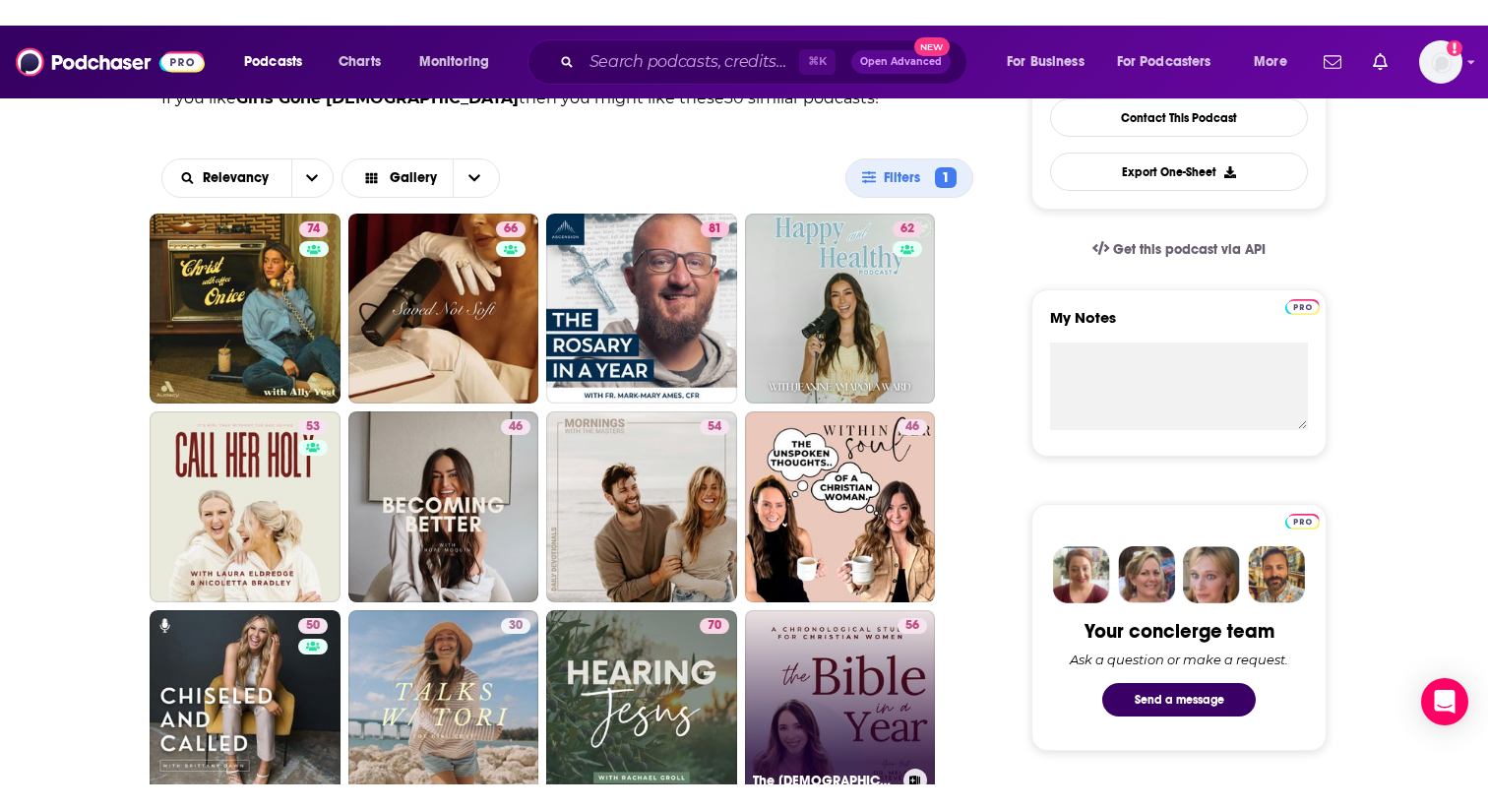
scroll to position [512, 0]
